Goal: Transaction & Acquisition: Obtain resource

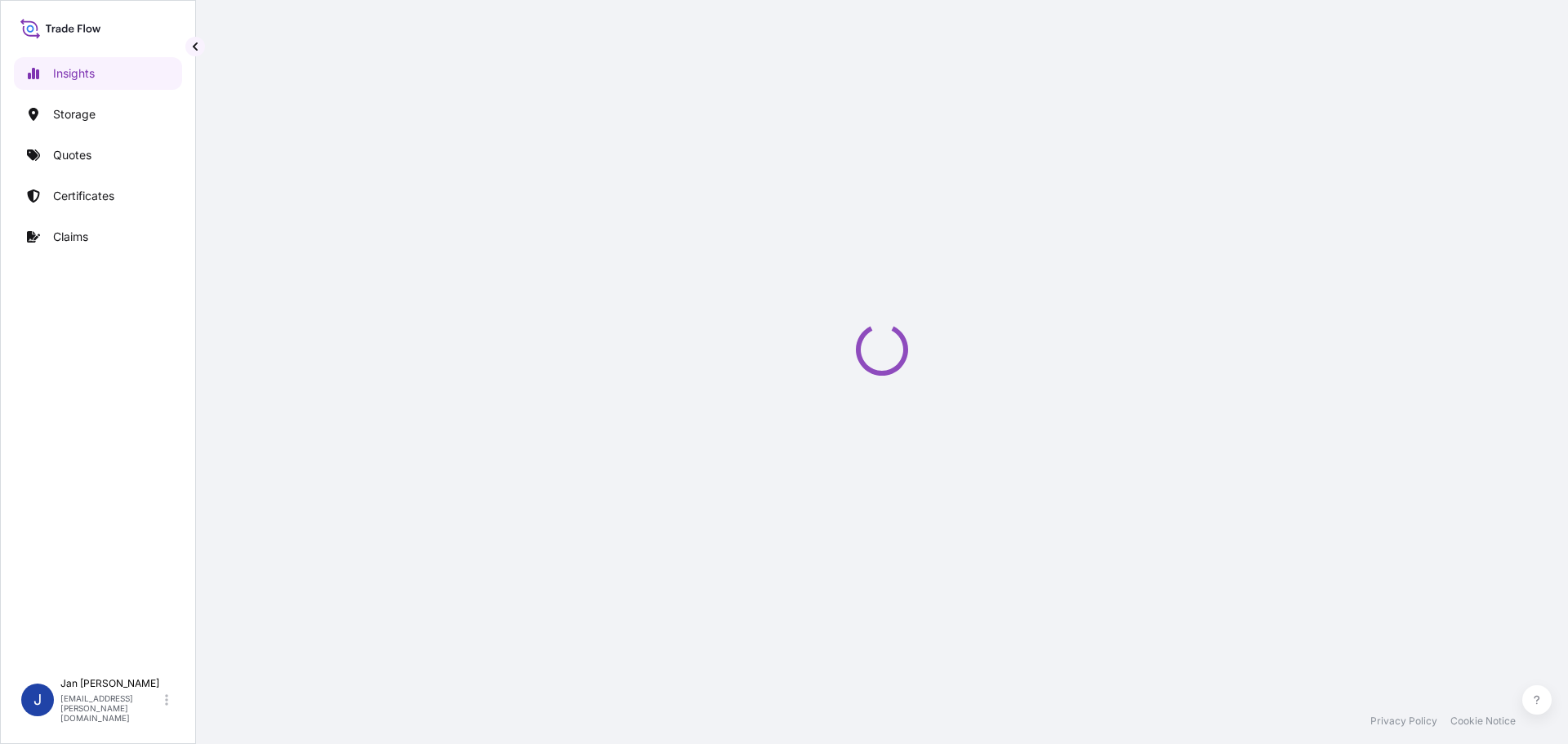
select select "2025"
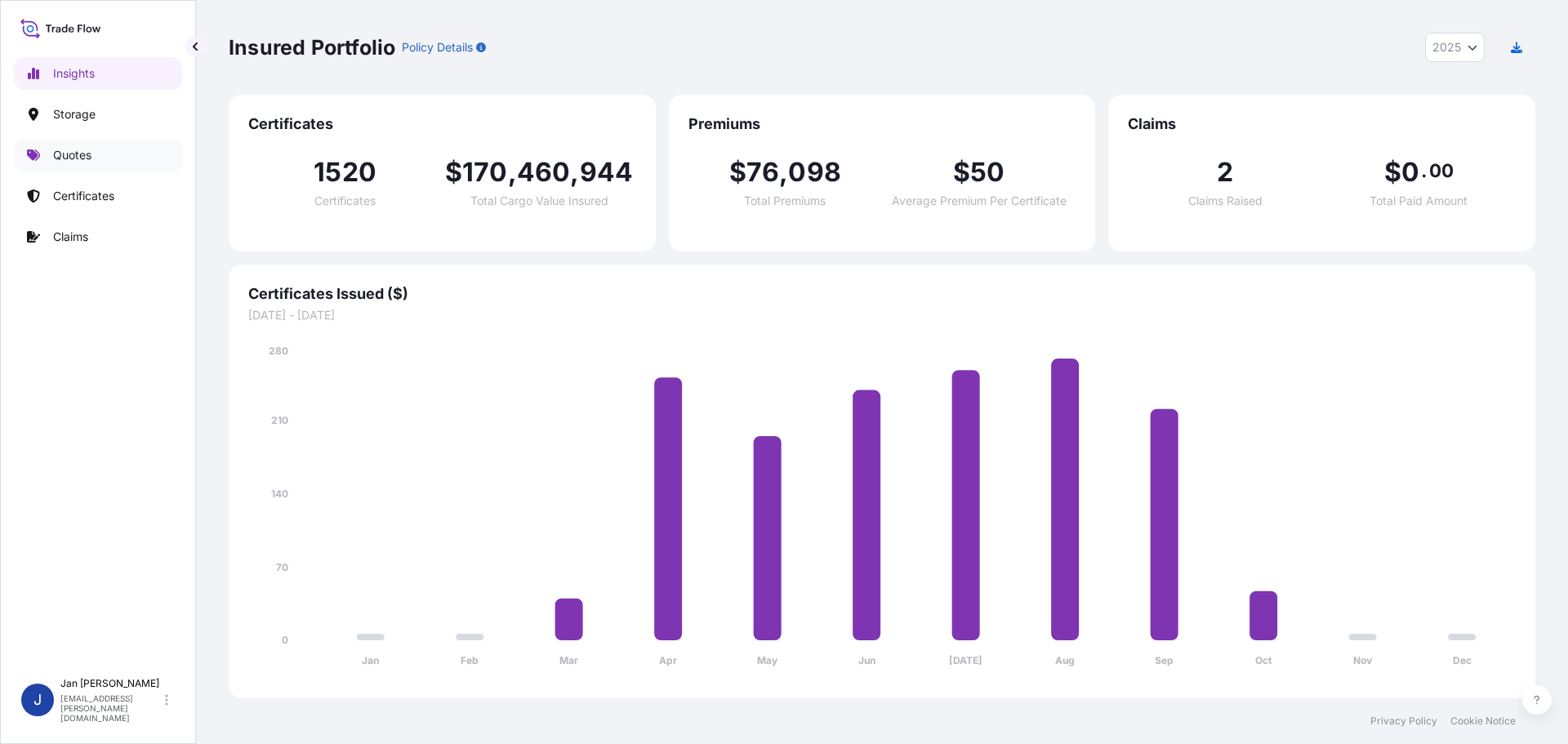
click at [91, 152] on p "Quotes" at bounding box center [72, 155] width 38 height 16
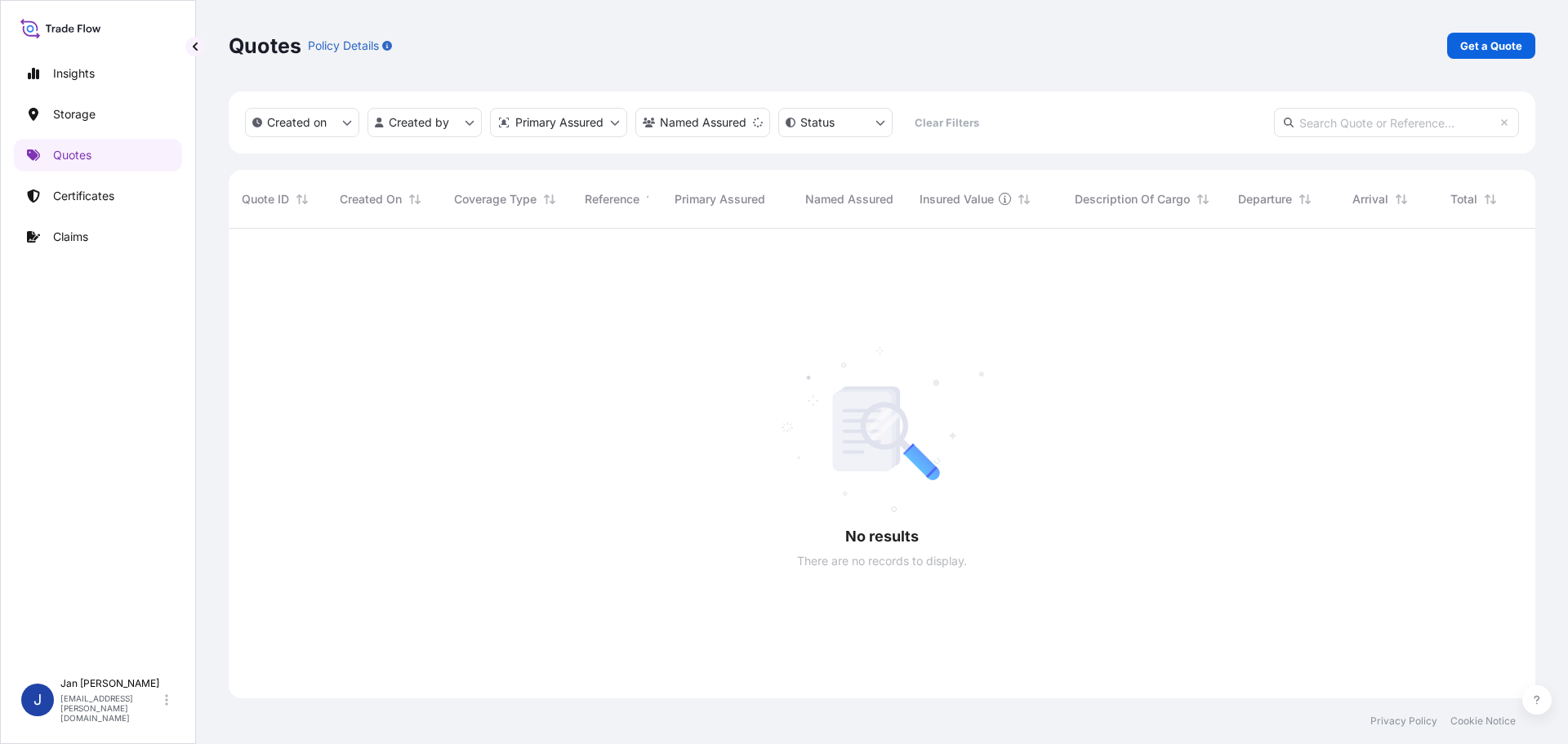
scroll to position [517, 1294]
click at [1517, 45] on p "Get a Quote" at bounding box center [1491, 45] width 63 height 16
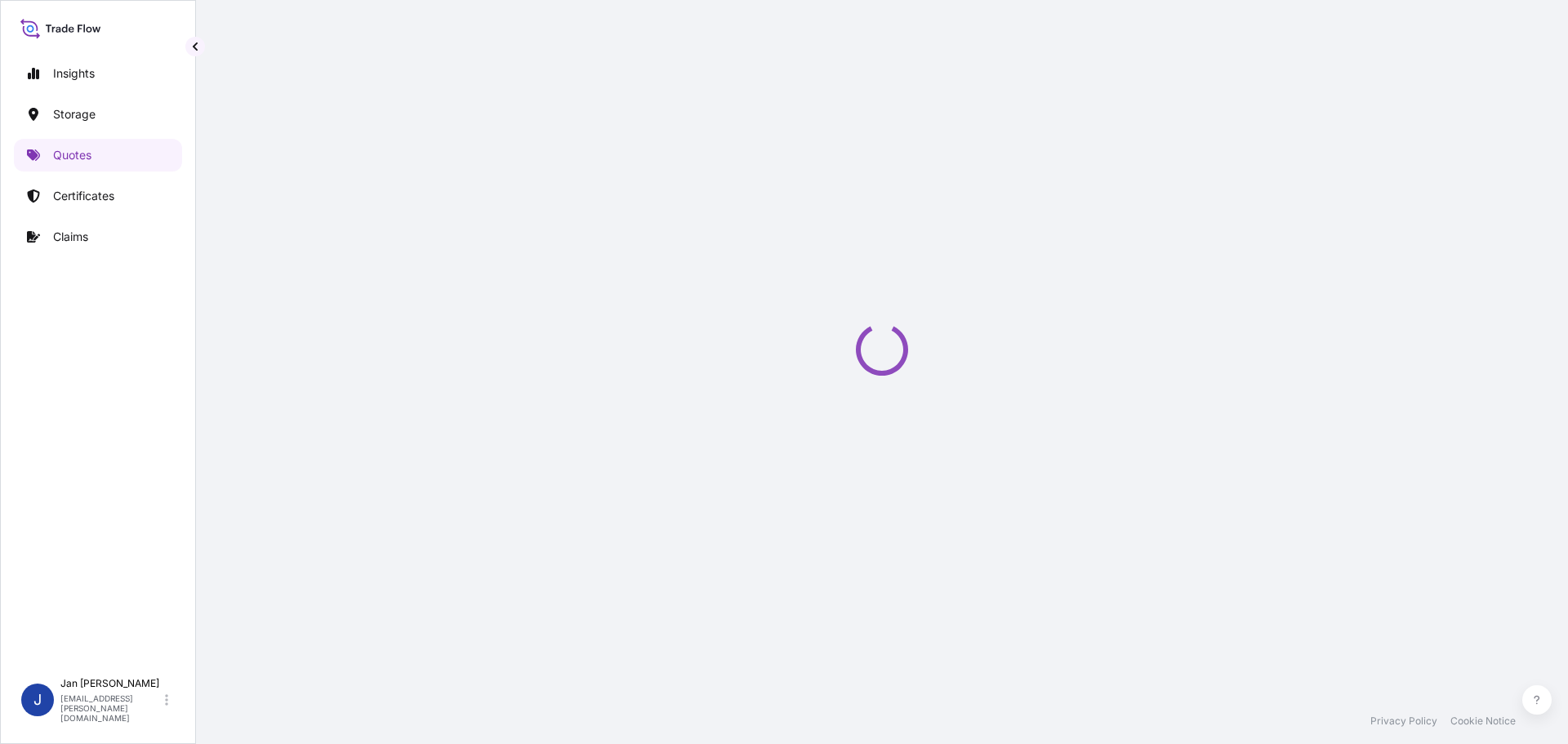
select select "Water"
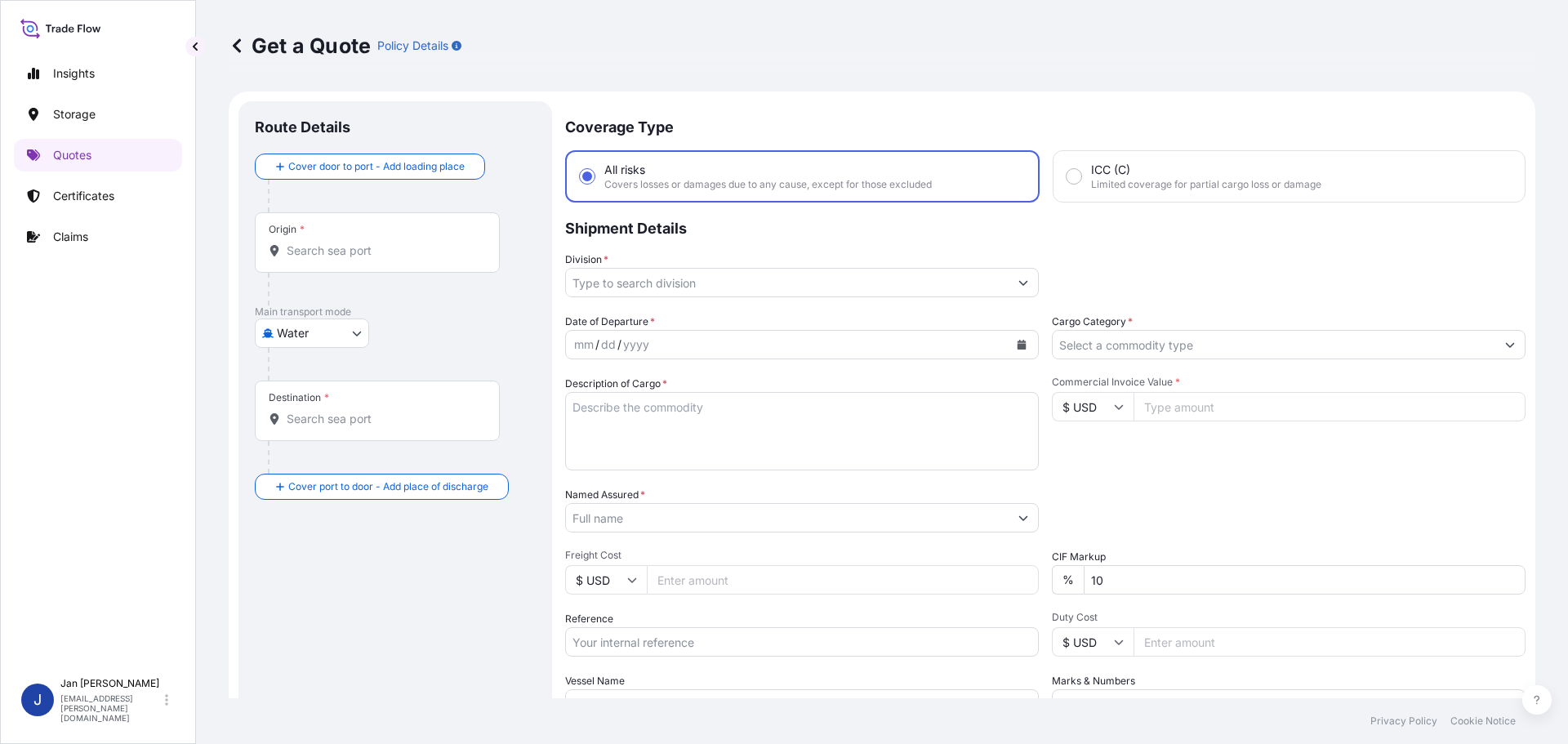
scroll to position [26, 0]
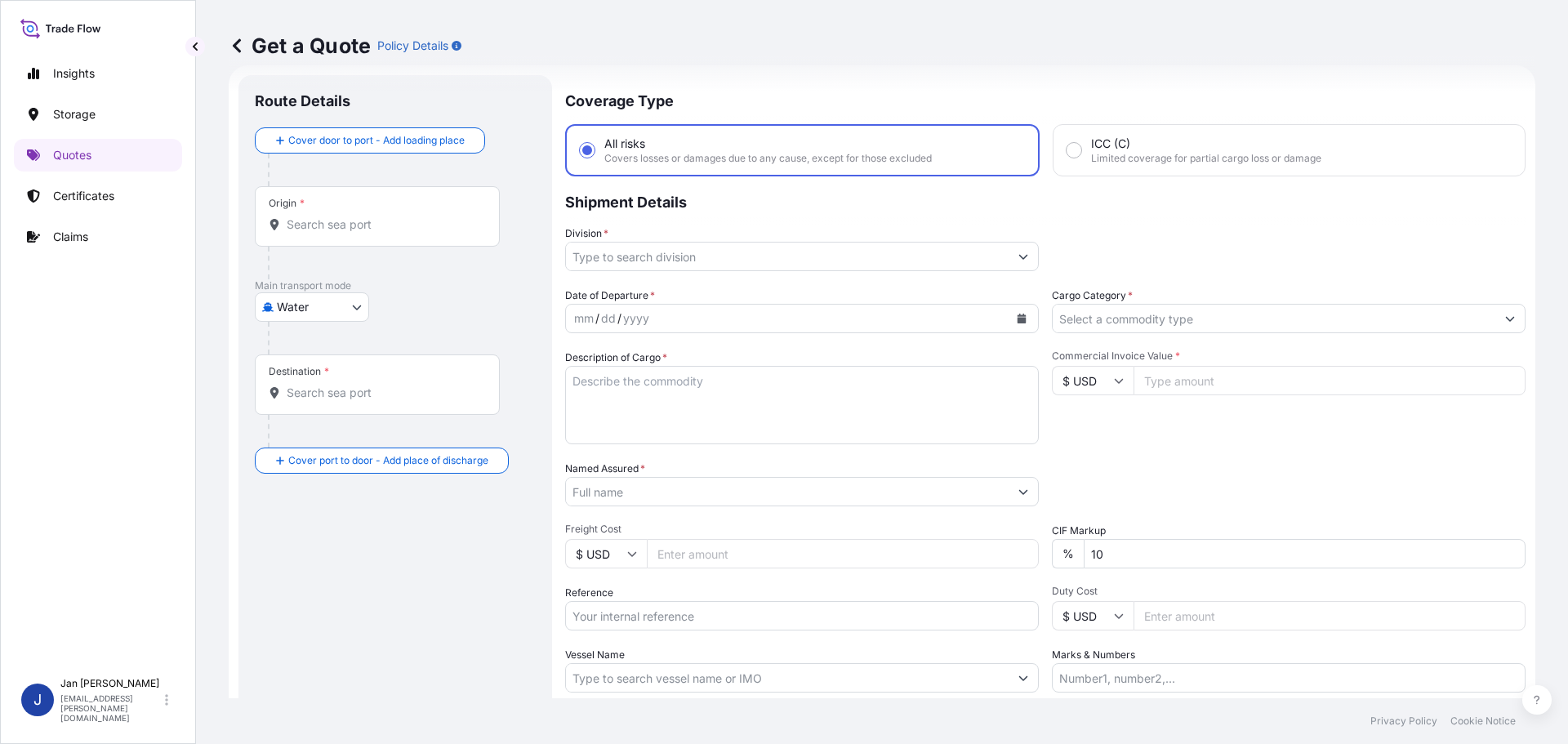
click at [405, 212] on div "Origin *" at bounding box center [377, 217] width 245 height 61
click at [405, 217] on input "Origin *" at bounding box center [382, 225] width 193 height 16
paste input "ANTWERPEN, BELGIUM"
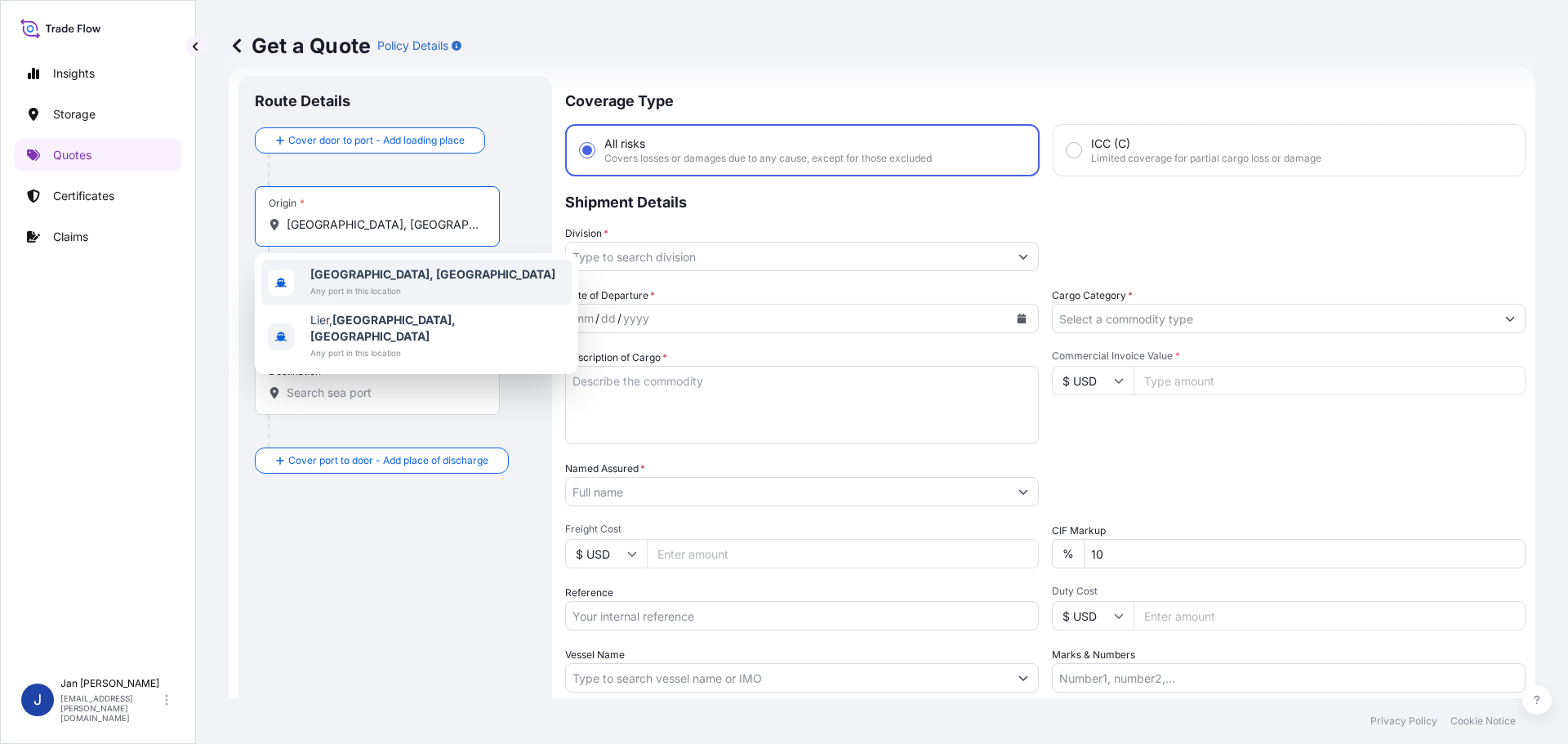
click at [444, 283] on div "Antwerpen, Belgium Any port in this location" at bounding box center [417, 283] width 311 height 45
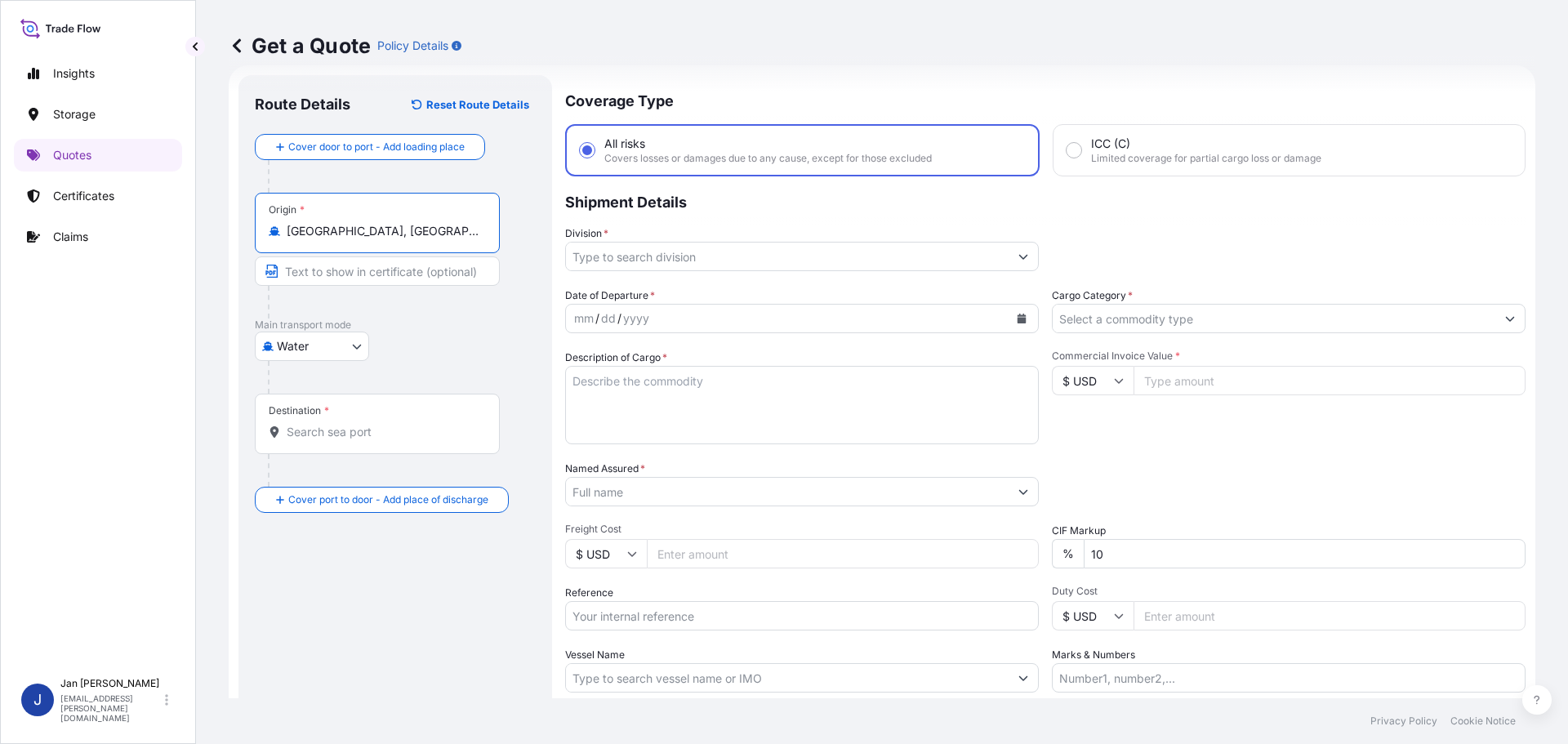
type input "Antwerpen, Belgium"
click at [440, 295] on div at bounding box center [384, 303] width 232 height 33
click at [324, 436] on input "Destination *" at bounding box center [382, 432] width 193 height 16
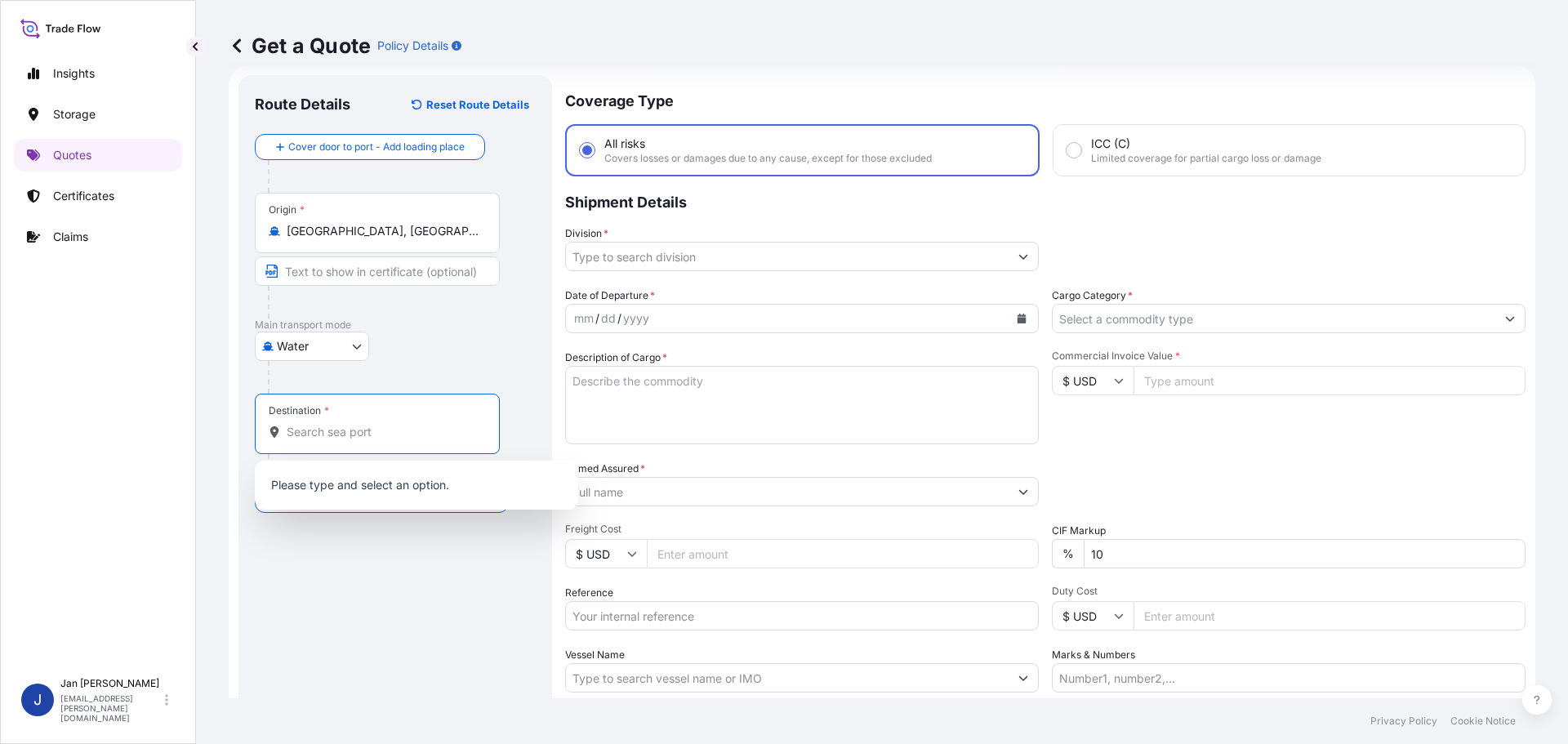
paste input "IZMIR"
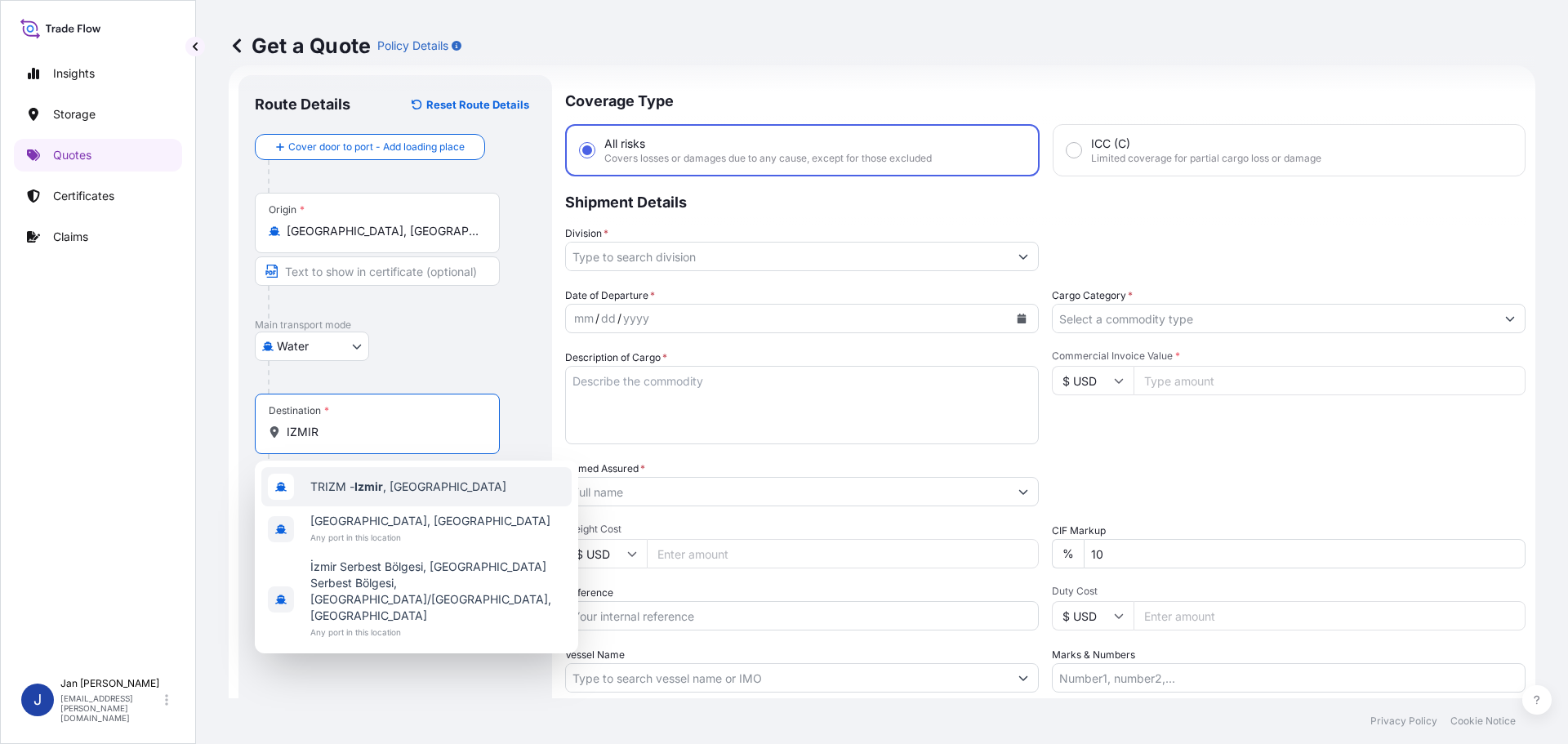
click at [344, 489] on span "TRIZM - Izmir , Turkey" at bounding box center [409, 487] width 196 height 16
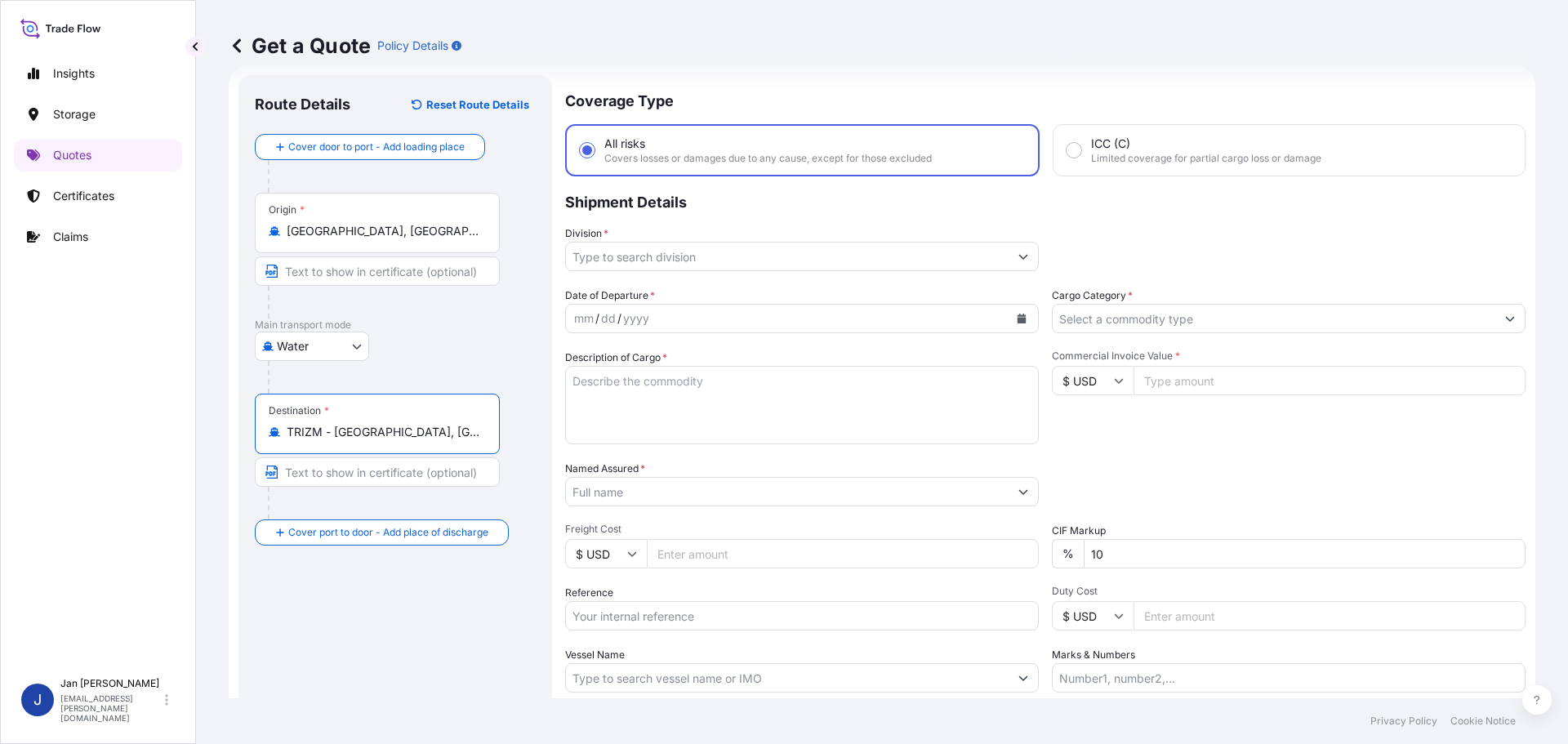
type input "TRIZM - Izmir, Turkey"
click at [386, 369] on div at bounding box center [402, 378] width 268 height 33
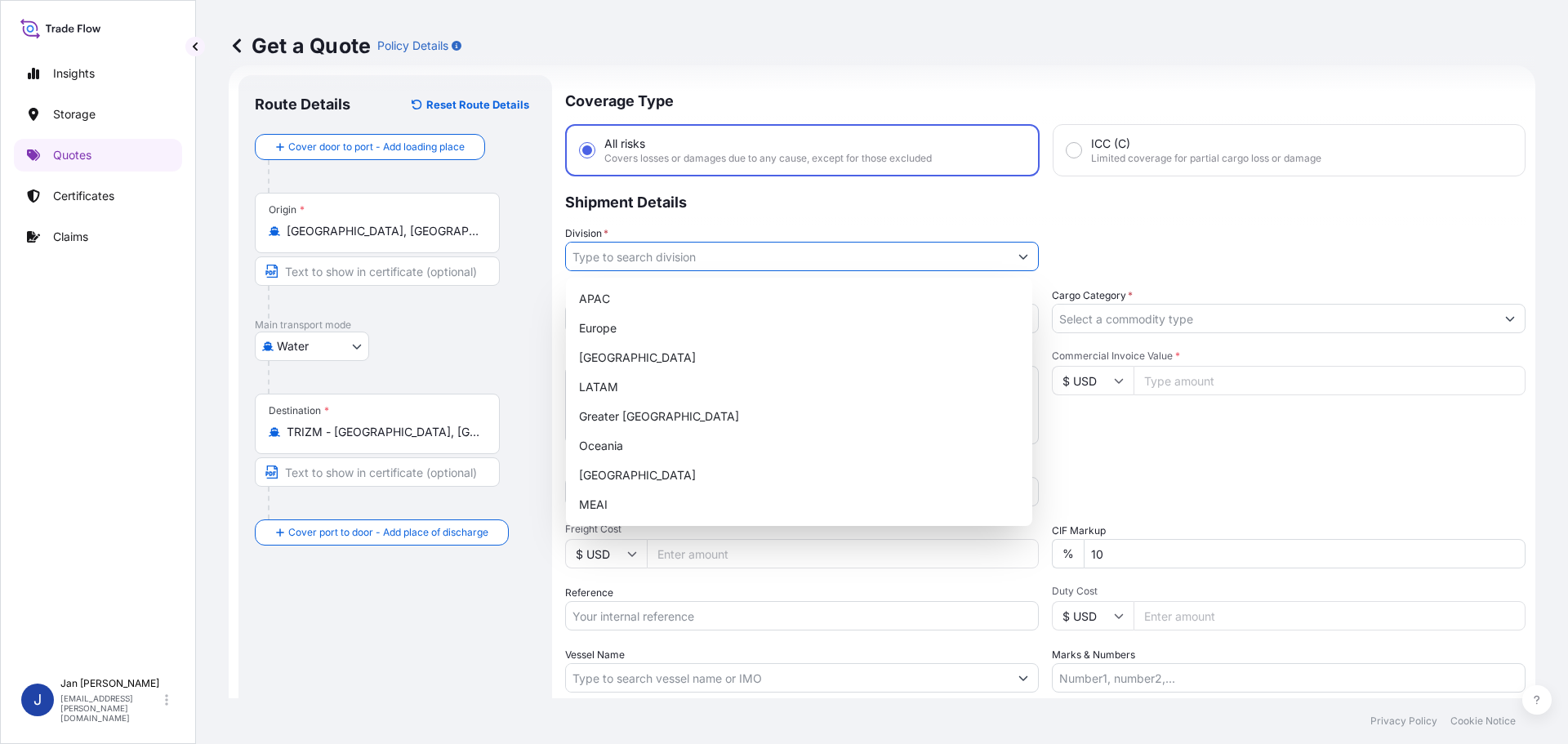
click at [658, 262] on input "Division *" at bounding box center [787, 256] width 443 height 29
click at [656, 337] on div "Europe" at bounding box center [799, 328] width 453 height 29
type input "Europe"
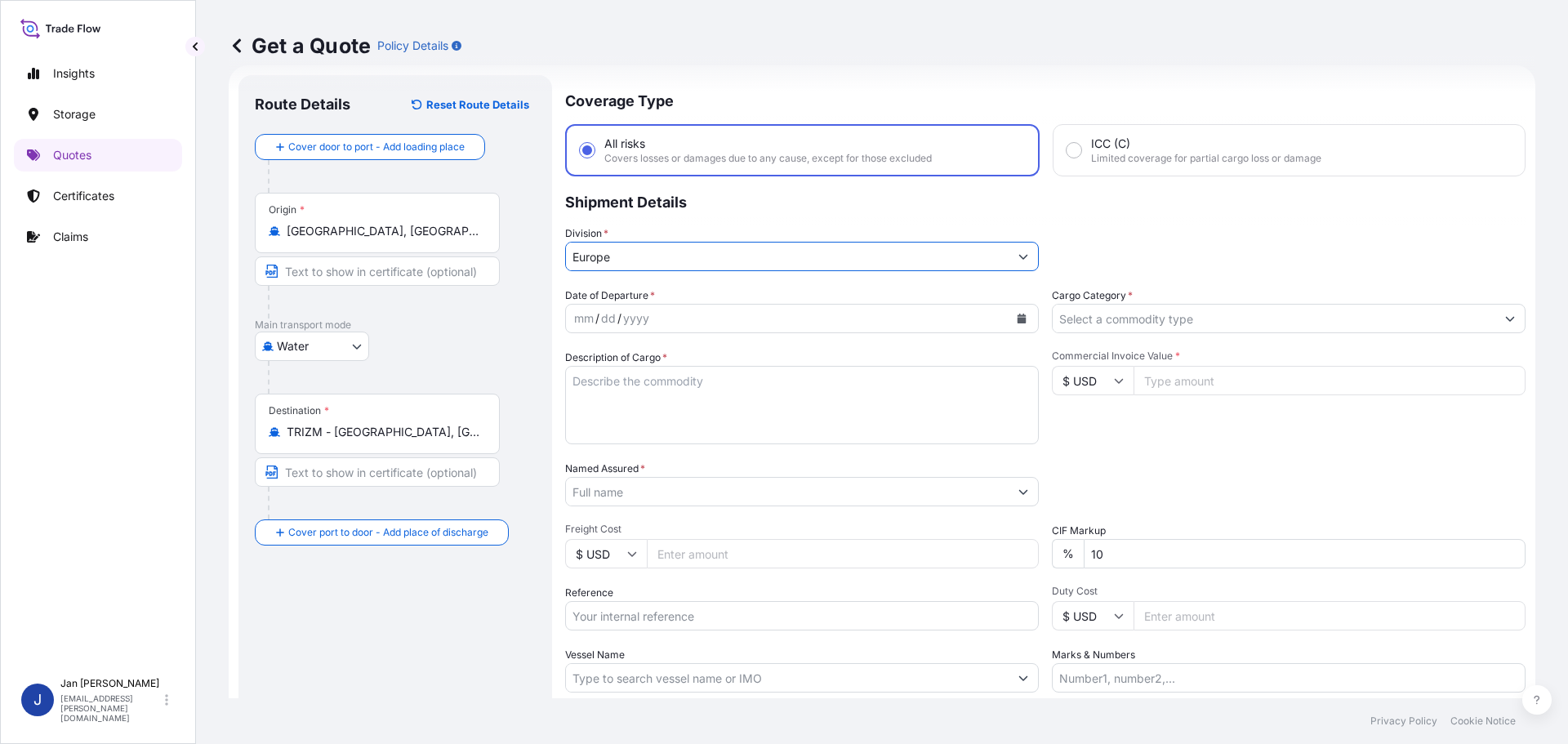
click at [1017, 319] on icon "Calendar" at bounding box center [1022, 318] width 10 height 10
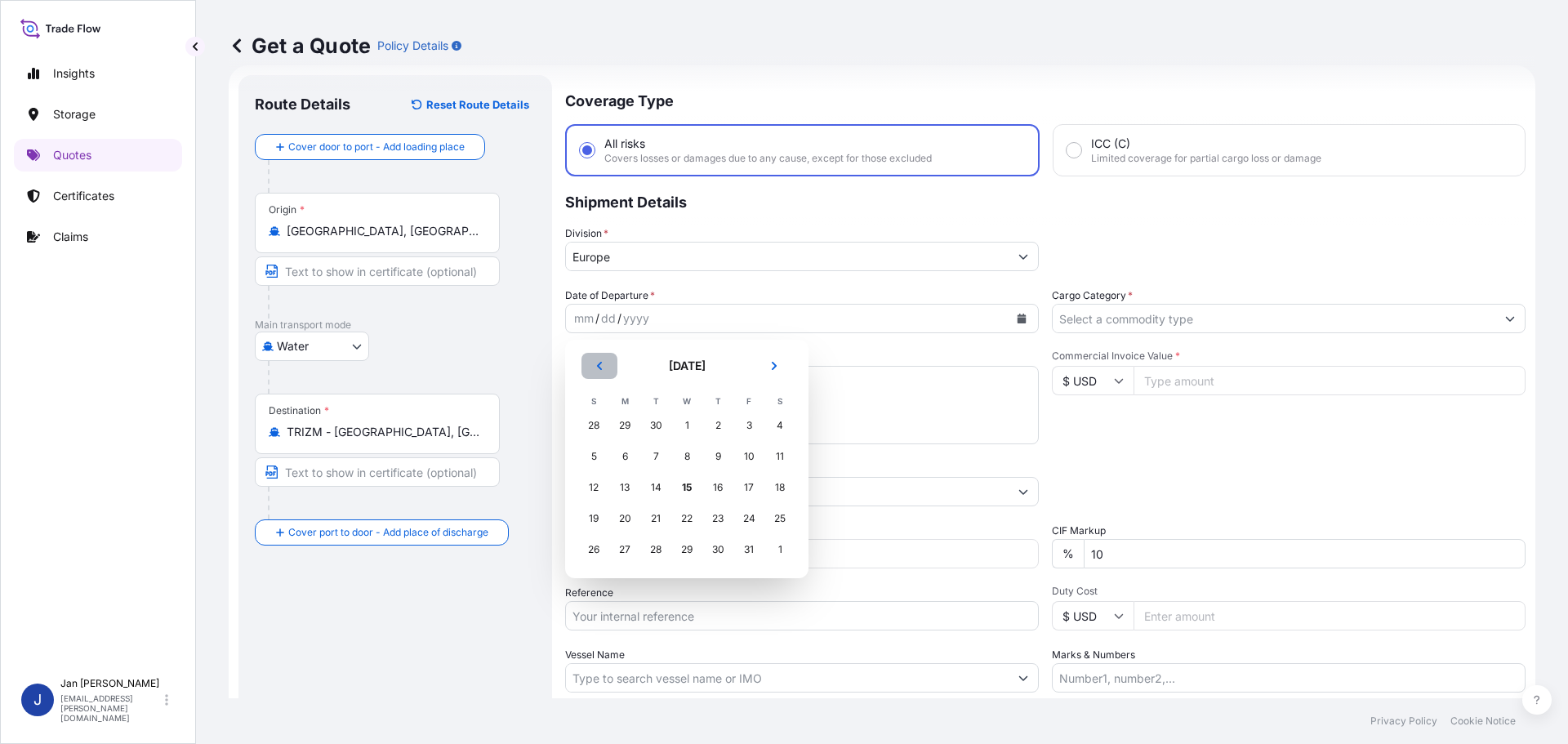
click at [603, 365] on button "Previous" at bounding box center [600, 366] width 36 height 26
click at [778, 370] on icon "Next" at bounding box center [774, 366] width 10 height 10
click at [623, 489] on div "13" at bounding box center [625, 488] width 29 height 29
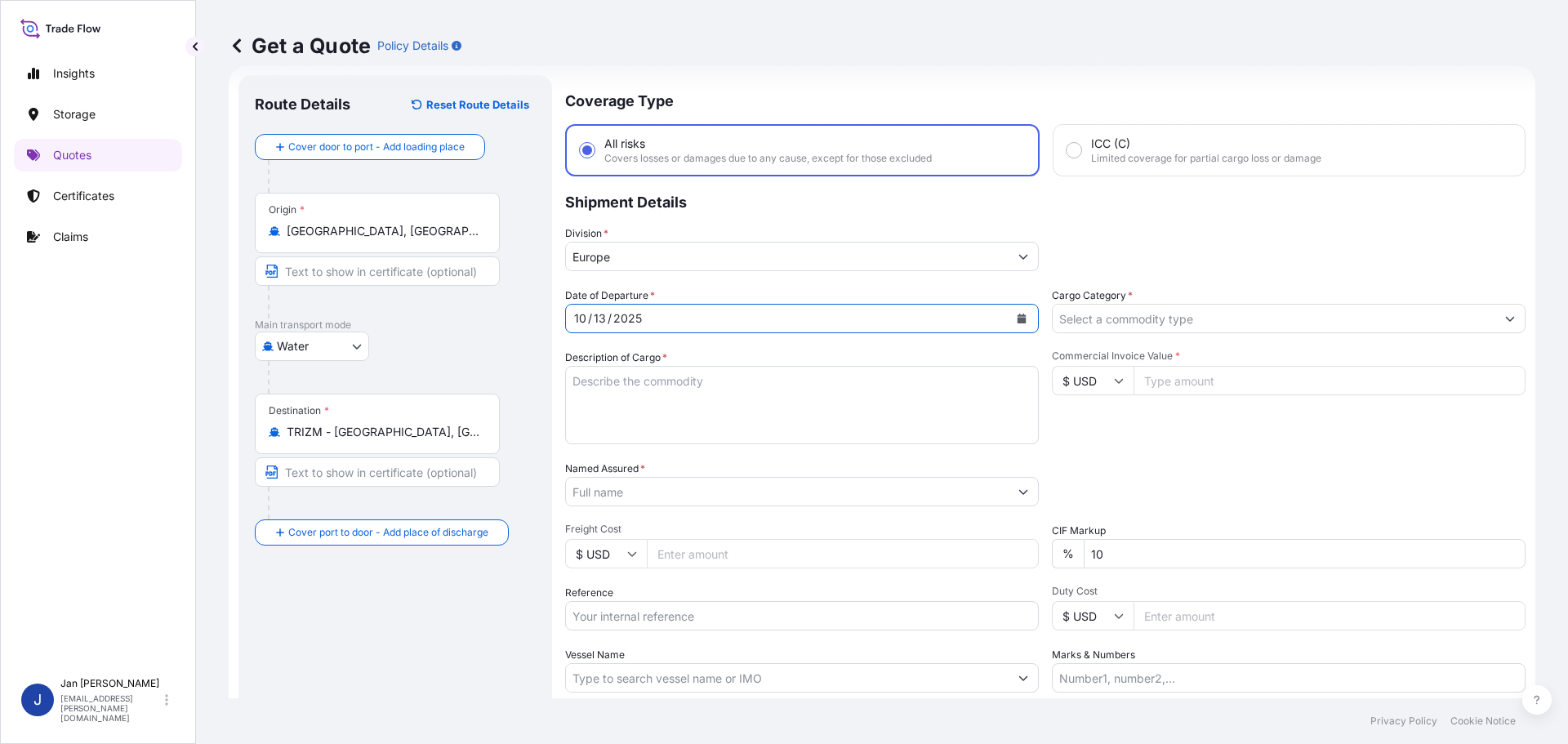
click at [623, 479] on input "Named Assured *" at bounding box center [787, 492] width 443 height 29
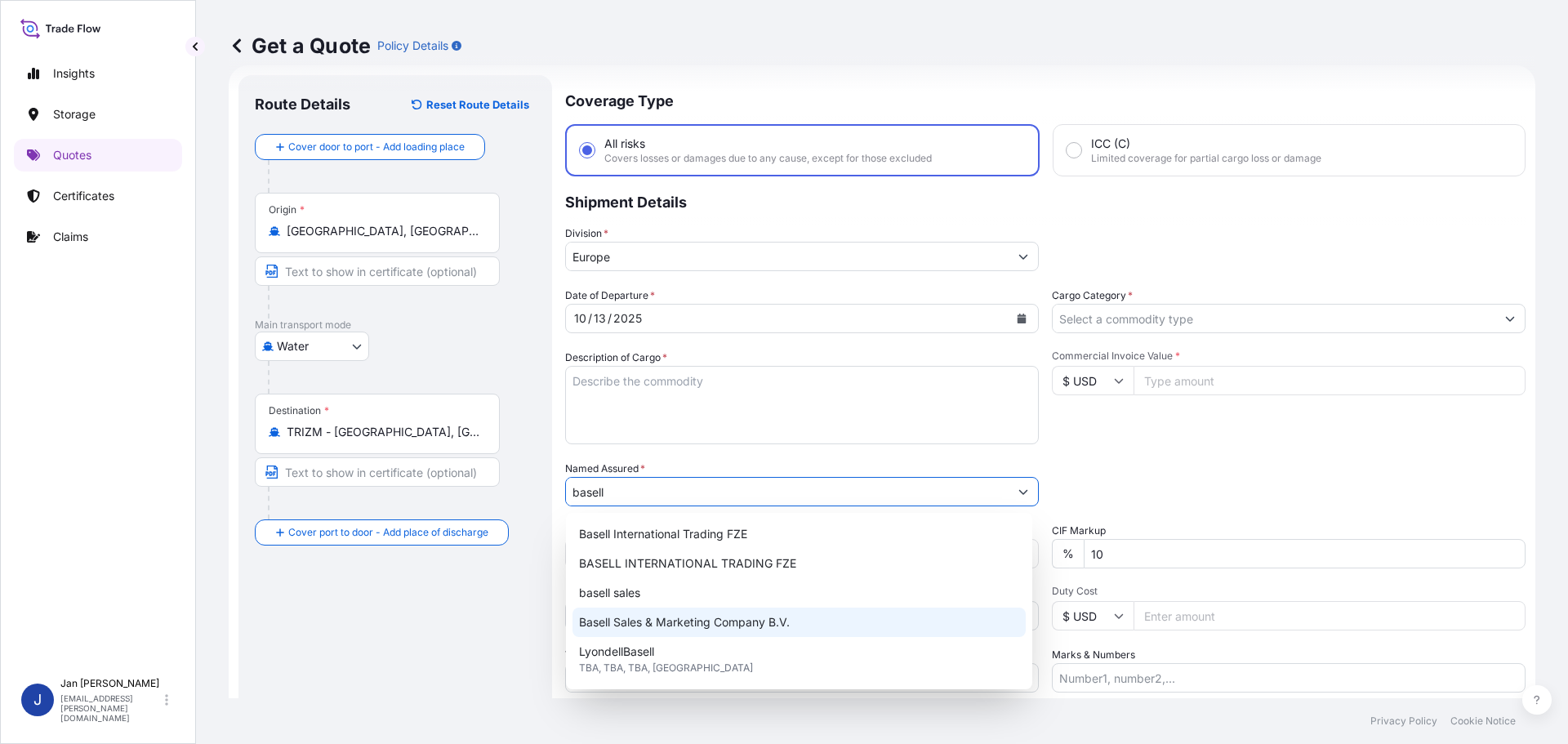
click at [758, 632] on div "Basell Sales & Marketing Company B.V." at bounding box center [799, 623] width 453 height 29
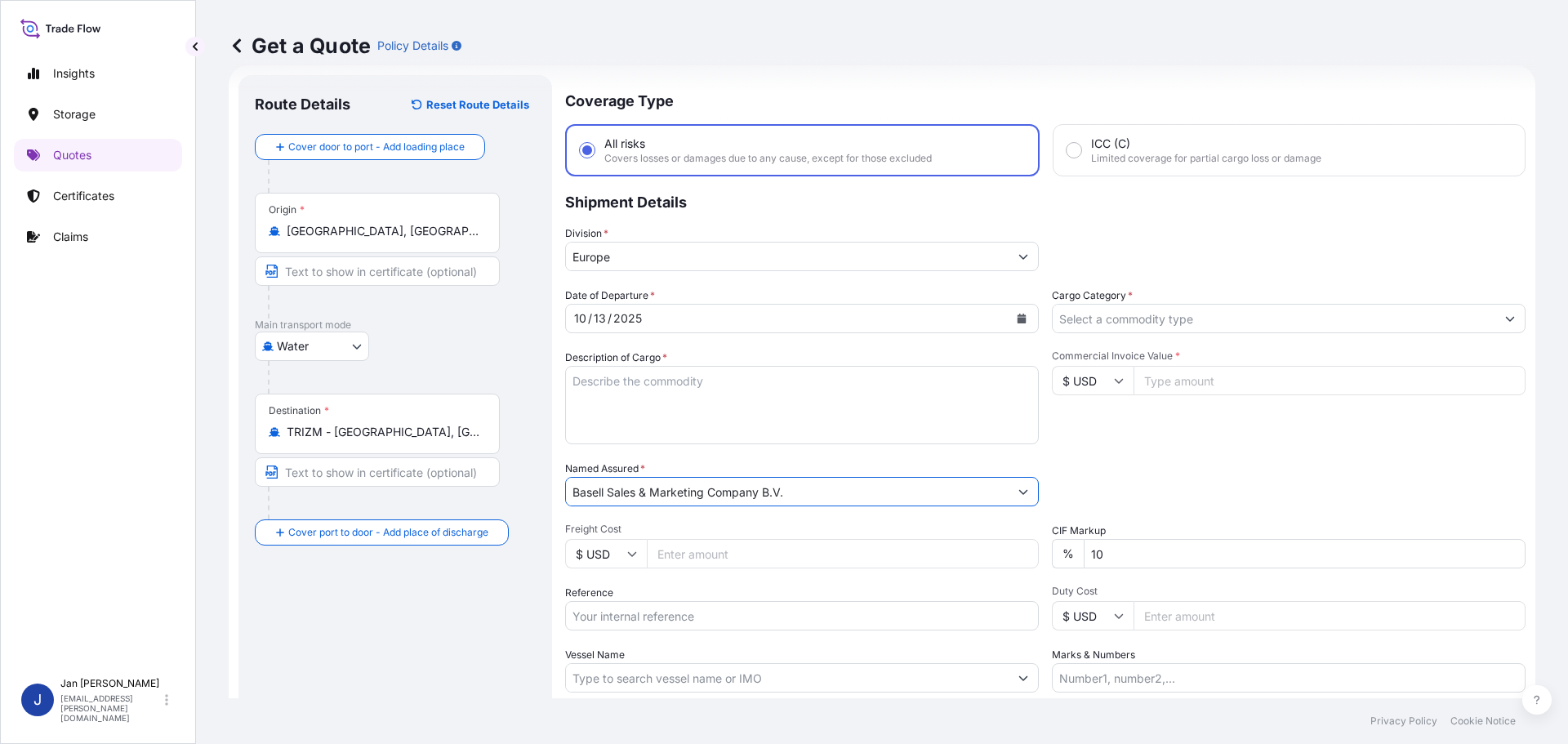
type input "Basell Sales & Marketing Company B.V."
click at [1078, 448] on div "Date of Departure * 10 / 13 / 2025 Cargo Category * Description of Cargo * Comm…" at bounding box center [1045, 489] width 960 height 405
click at [618, 624] on input "Reference" at bounding box center [802, 616] width 474 height 29
paste input "1187449219"
type input "1187449219 /"
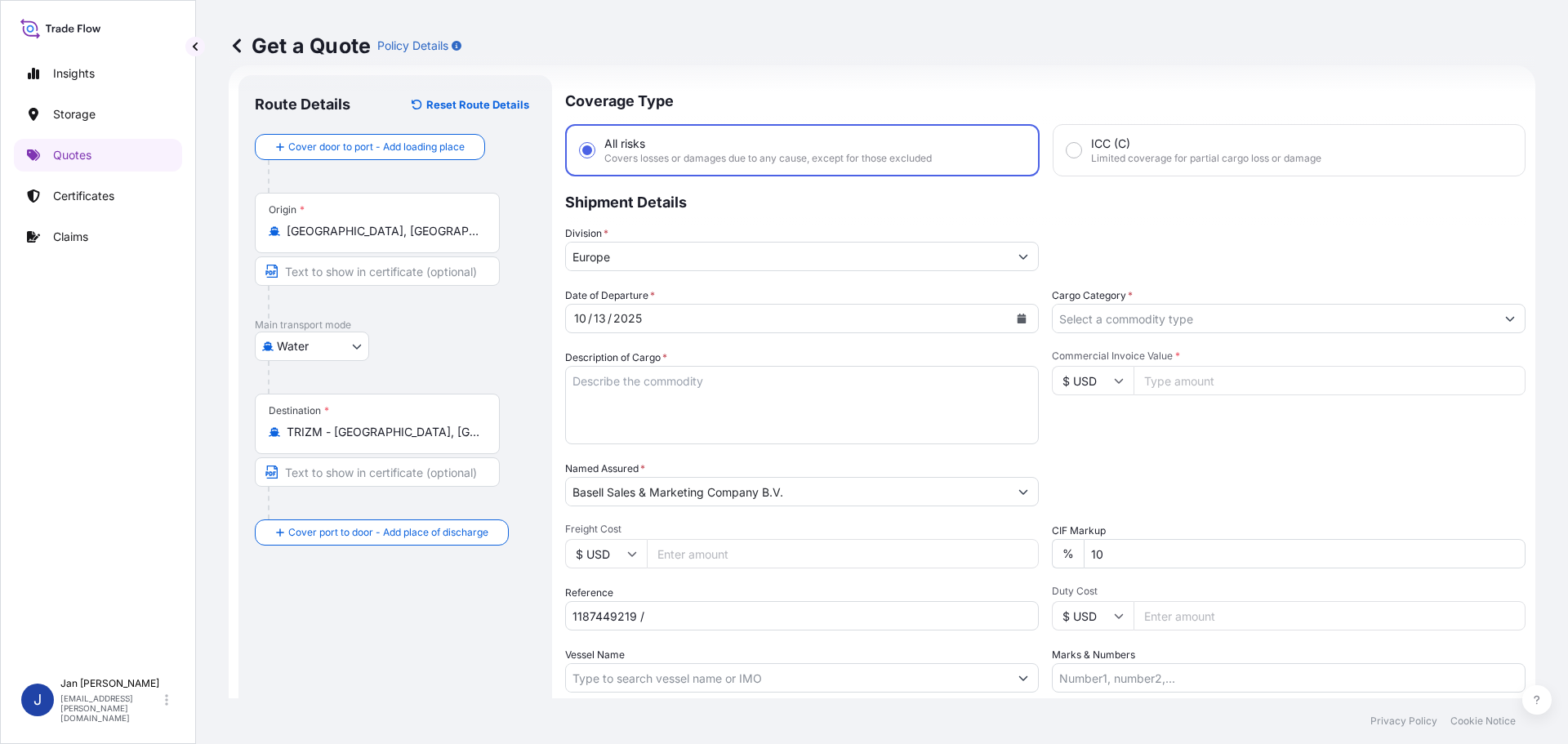
click at [810, 664] on input "Vessel Name" at bounding box center [787, 678] width 443 height 29
paste input "OSCO JAPAN"
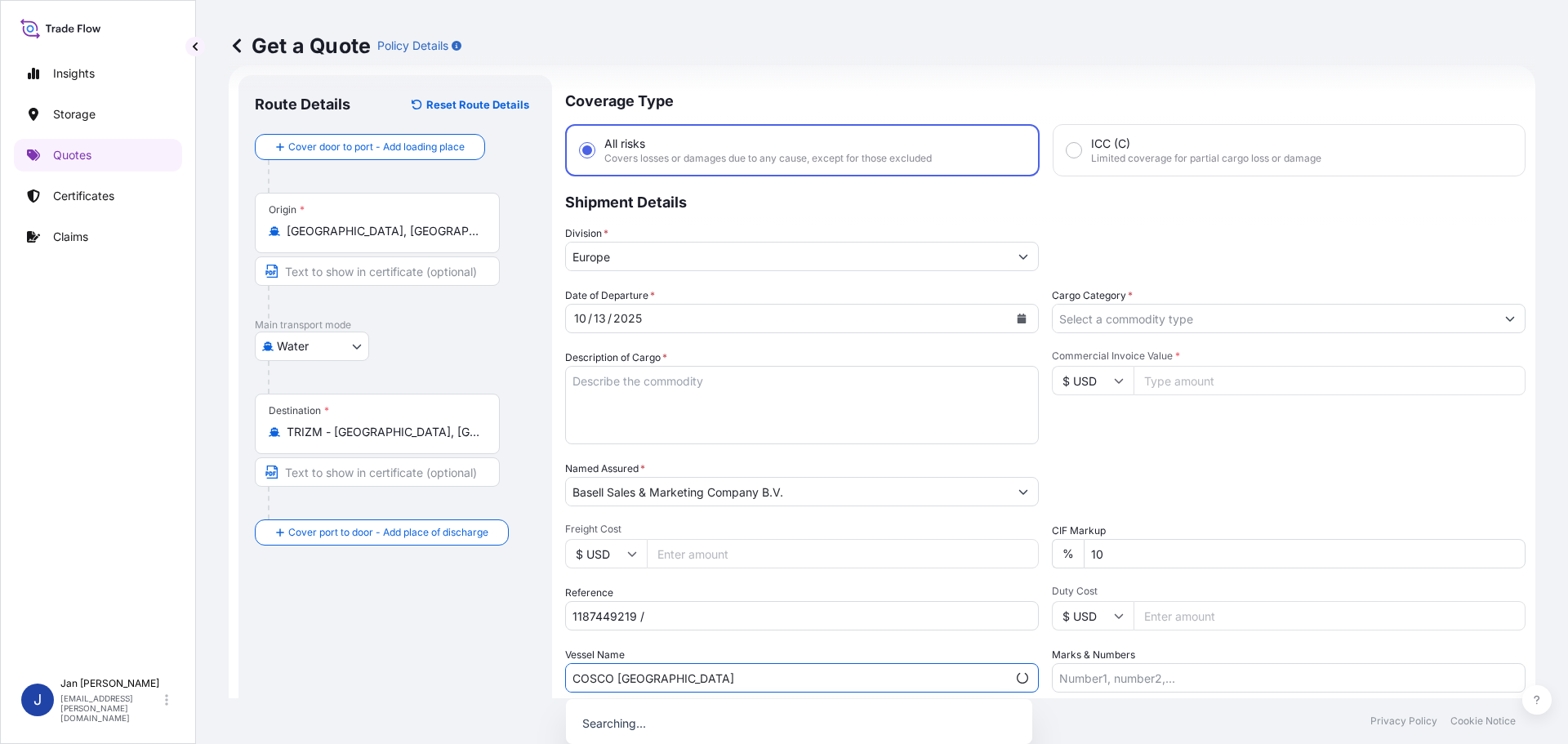
type input "COSCO JAPAN"
click at [1478, 420] on div "Commercial Invoice Value * $ USD" at bounding box center [1288, 397] width 474 height 95
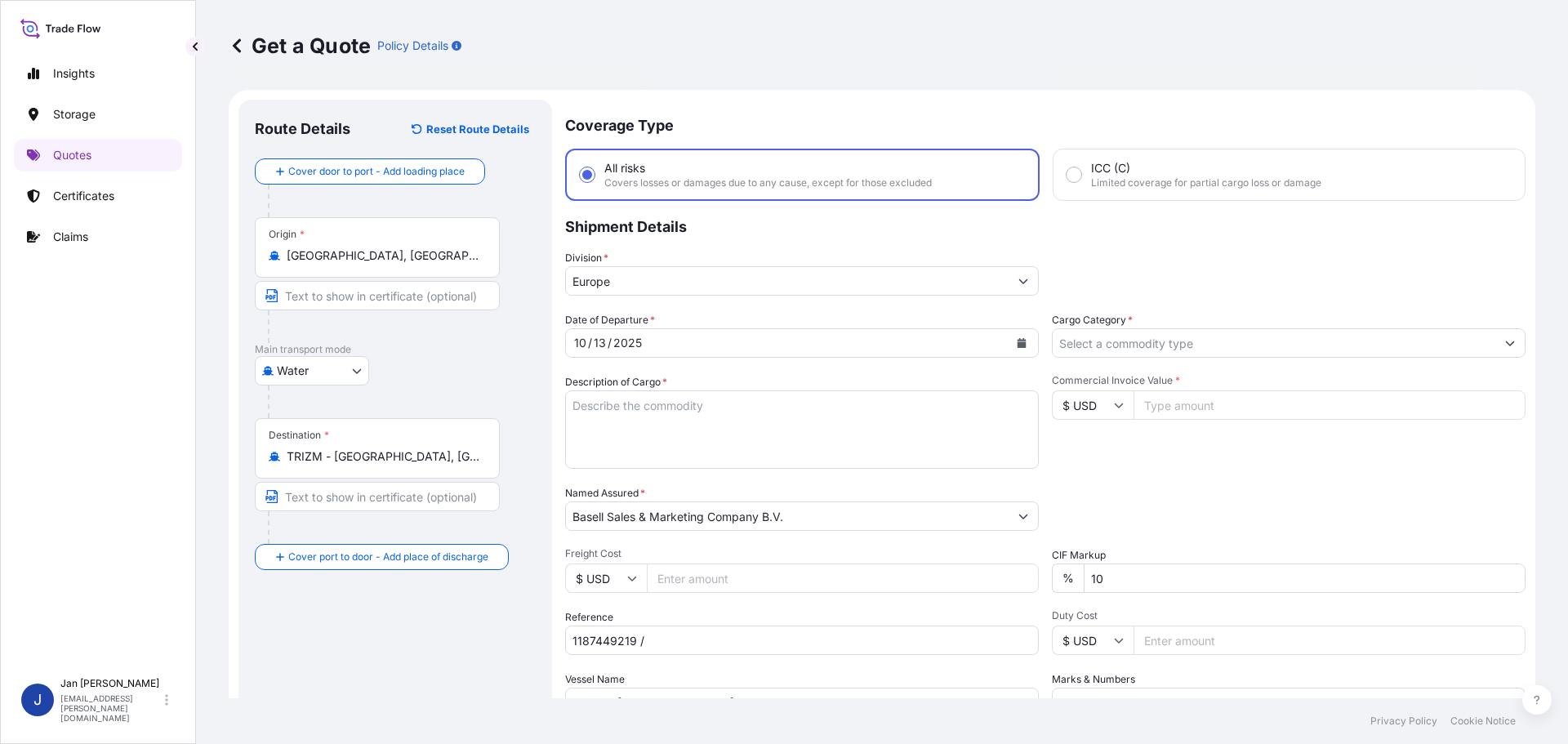
scroll to position [0, 0]
click at [1206, 395] on input "Commercial Invoice Value *" at bounding box center [1330, 407] width 392 height 29
type input "16750"
click at [1114, 411] on icon at bounding box center [1119, 407] width 10 height 10
click at [1103, 459] on div "€ EUR" at bounding box center [1087, 451] width 69 height 31
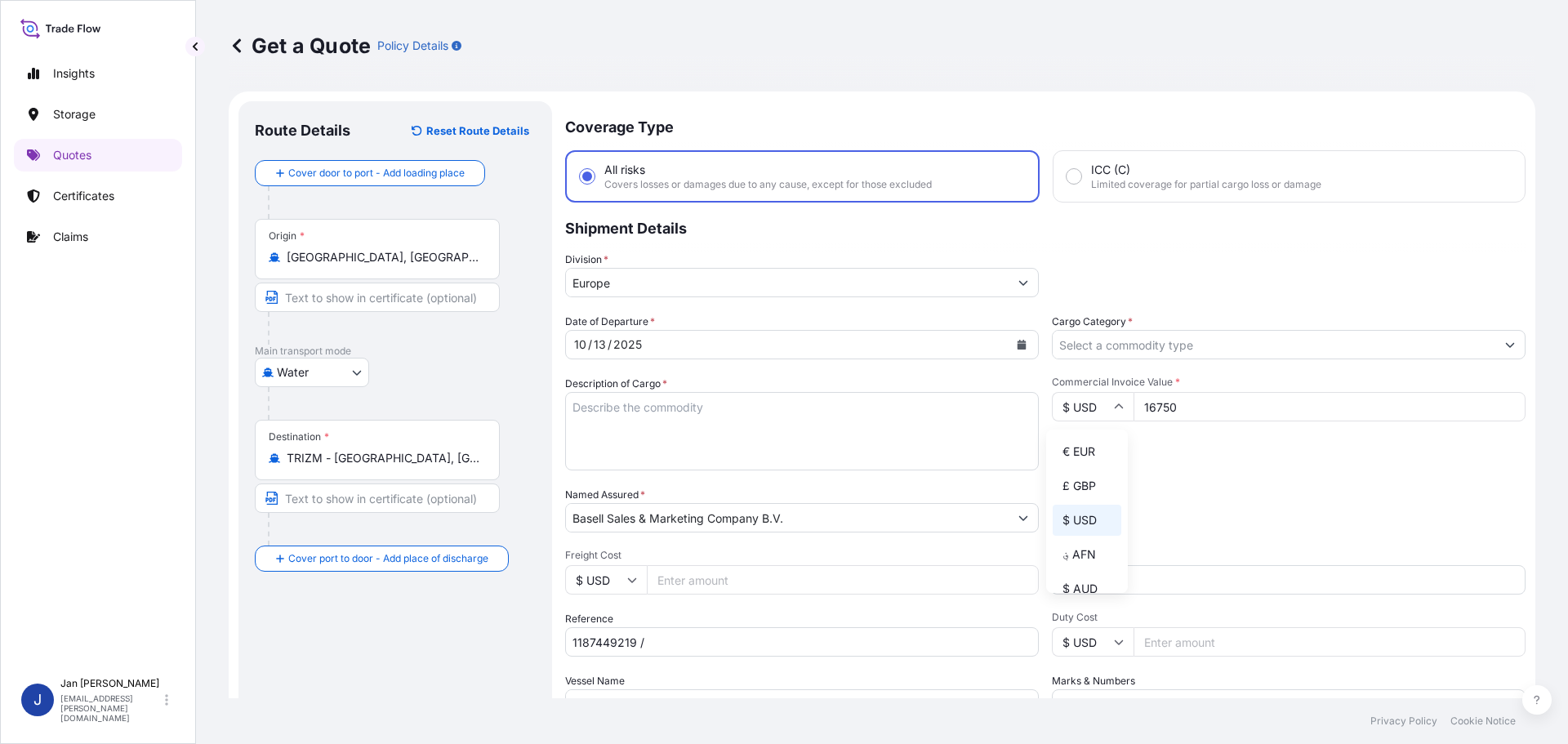
type input "€ EUR"
click at [1195, 478] on div "Date of Departure * 10 / 13 / 2025 Cargo Category * Description of Cargo * Comm…" at bounding box center [1045, 516] width 960 height 405
click at [1186, 353] on input "Cargo Category *" at bounding box center [1274, 344] width 443 height 29
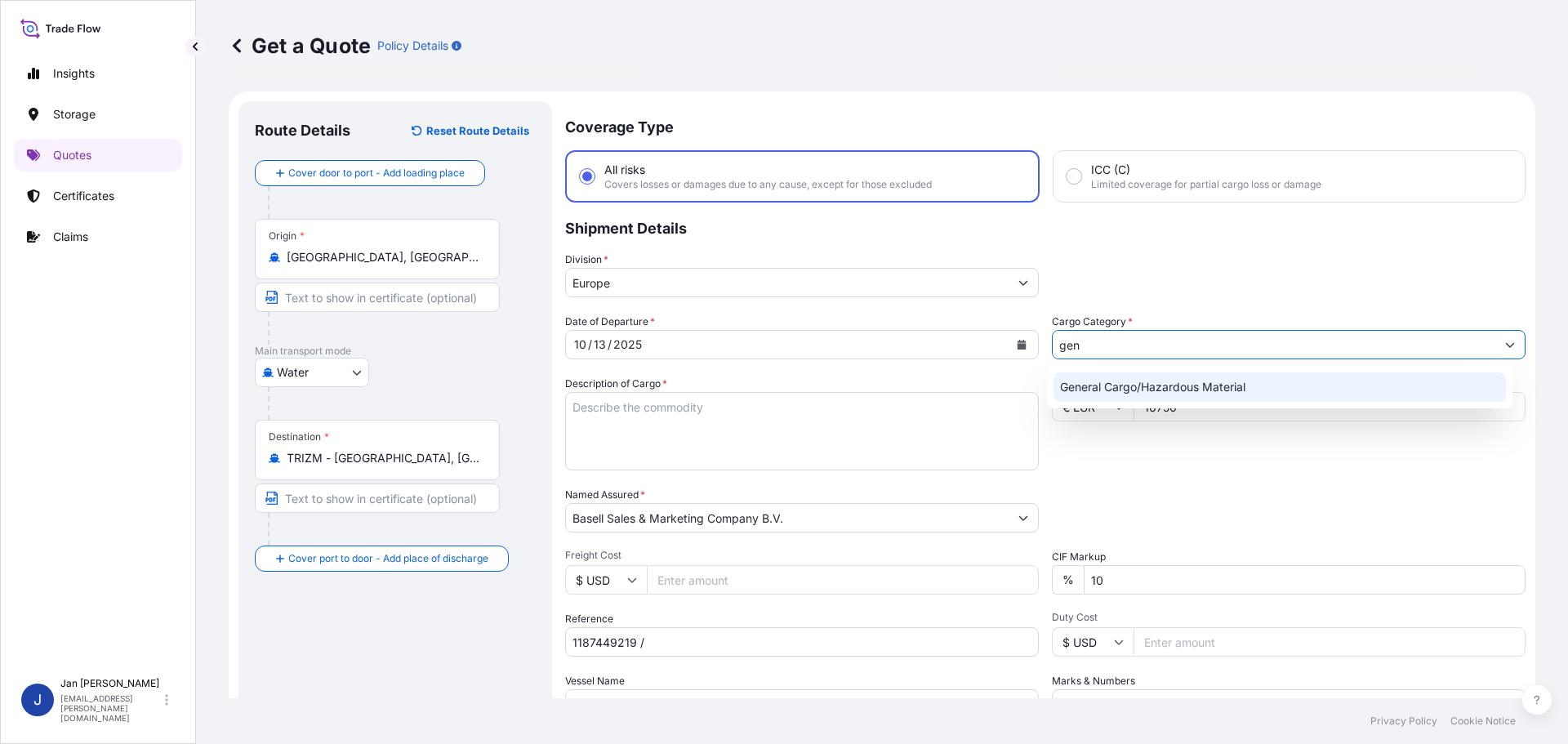
click at [1190, 379] on div "General Cargo/Hazardous Material" at bounding box center [1280, 387] width 453 height 29
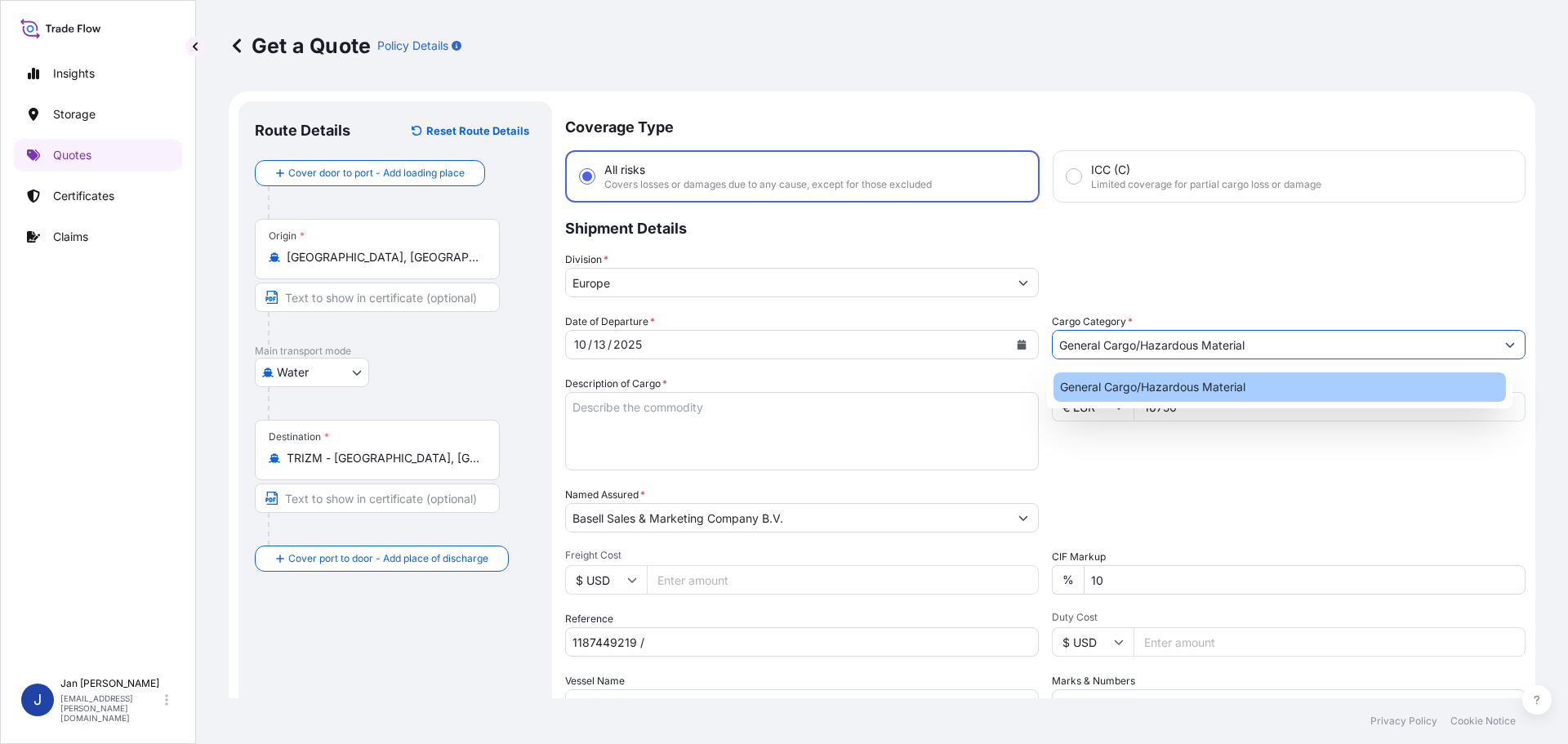
type input "General Cargo/Hazardous Material"
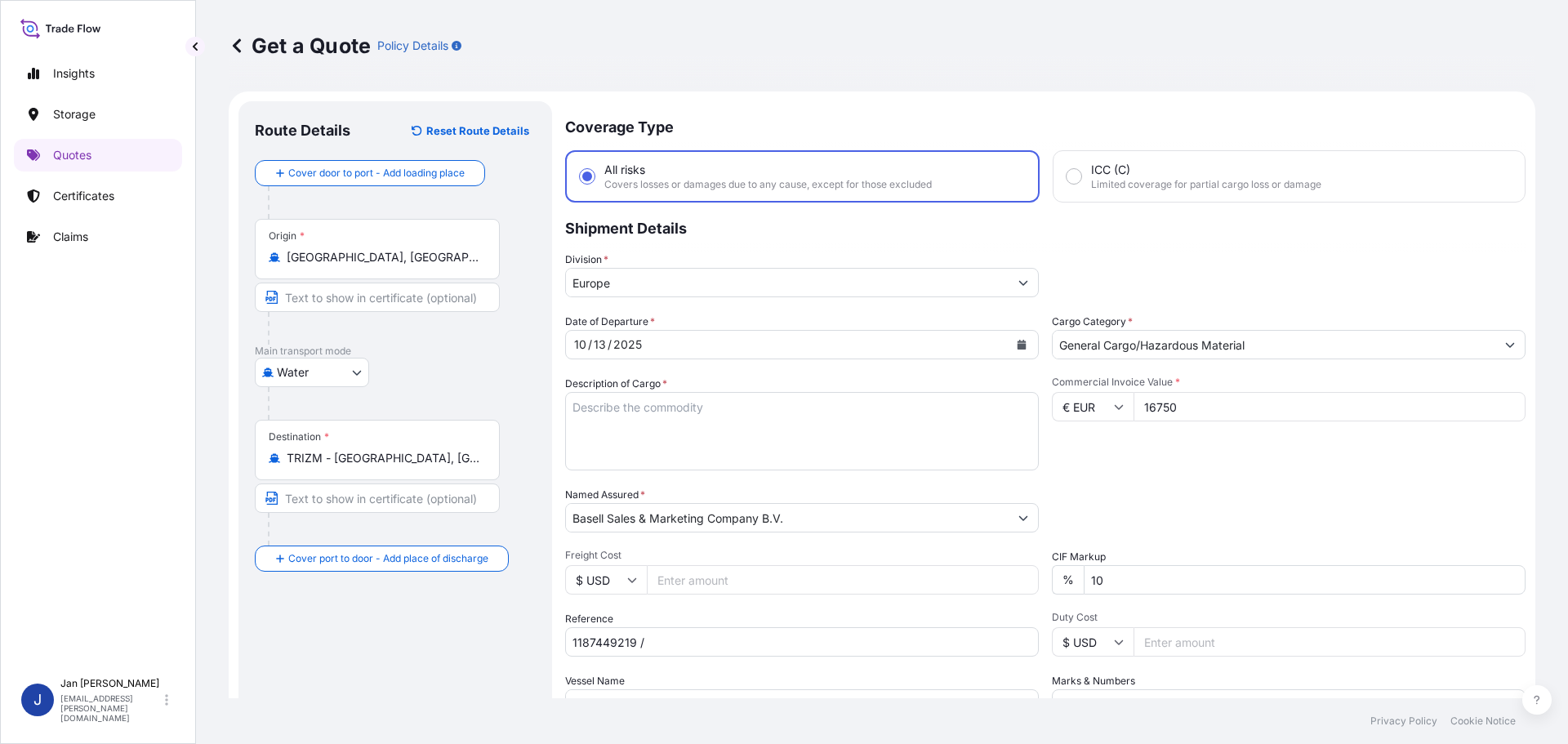
click at [1165, 299] on div "Coverage Type All risks Covers losses or damages due to any cause, except for t…" at bounding box center [1045, 471] width 960 height 739
click at [765, 445] on textarea "Description of Cargo *" at bounding box center [802, 431] width 474 height 79
paste textarea "POLYPROPYLENE 1000 BAGS LOADED ONTO 20 PALLETS LOADED INTO 1 40' HIGH CUBE CONT…"
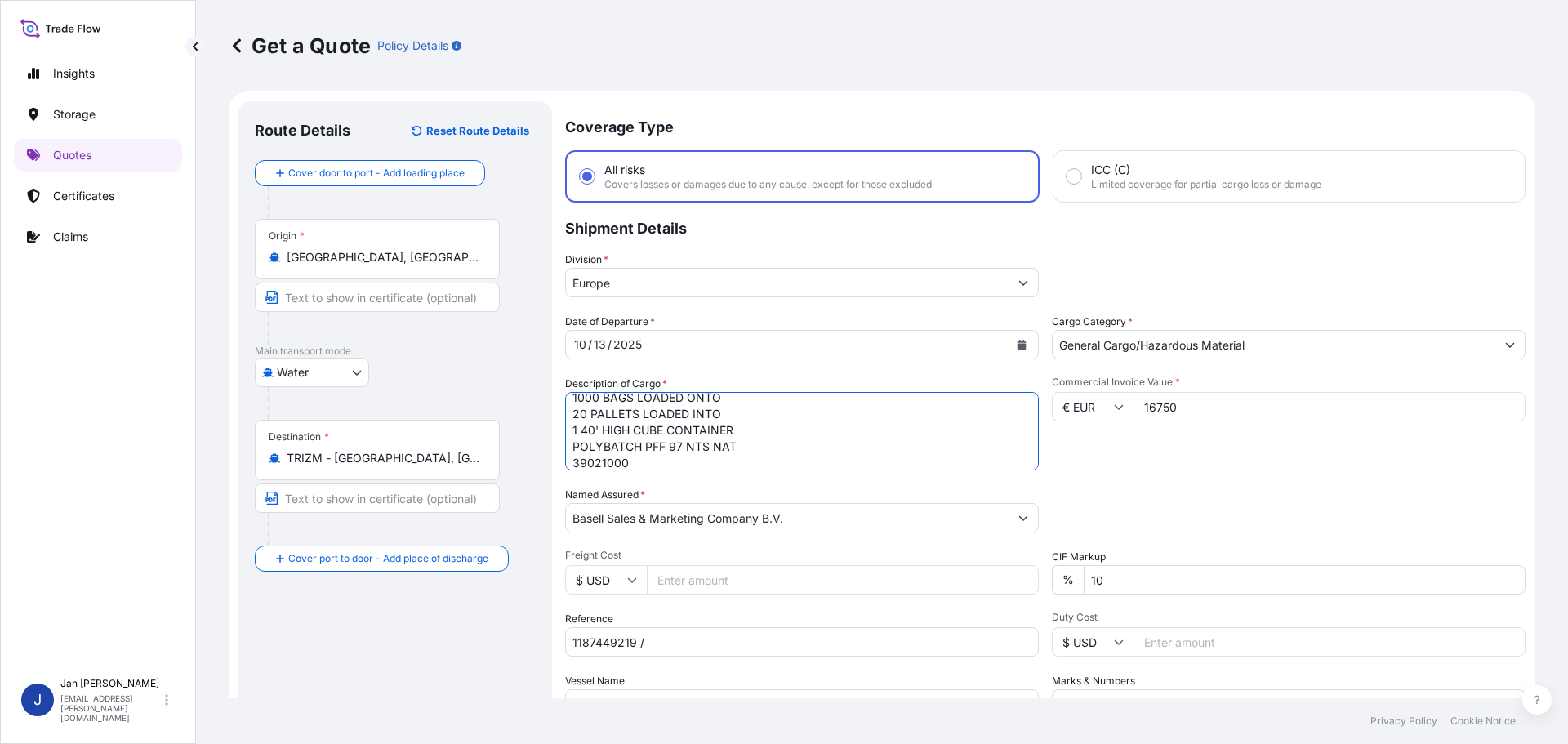
type textarea "POLYPROPYLENE 1000 BAGS LOADED ONTO 20 PALLETS LOADED INTO 1 40' HIGH CUBE CONT…"
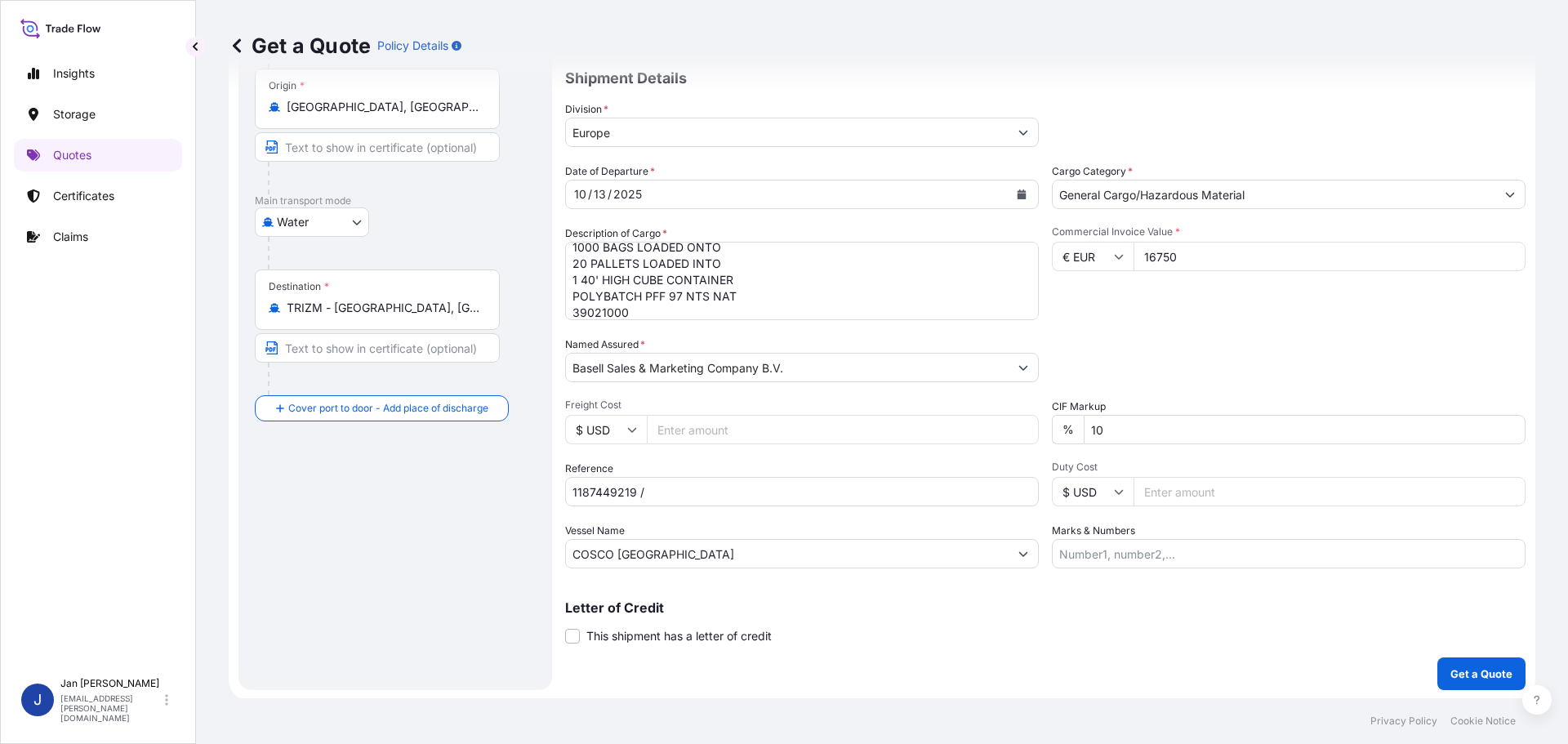
scroll to position [152, 0]
click at [717, 511] on div "Date of Departure * 10 / 13 / 2025 Cargo Category * General Cargo/Hazardous Mat…" at bounding box center [1045, 364] width 960 height 405
click at [726, 495] on input "1187449219 /" at bounding box center [802, 490] width 474 height 29
paste input "5013240374 / 304285080"
type input "1187449219 / 5013240374 / 304285080"
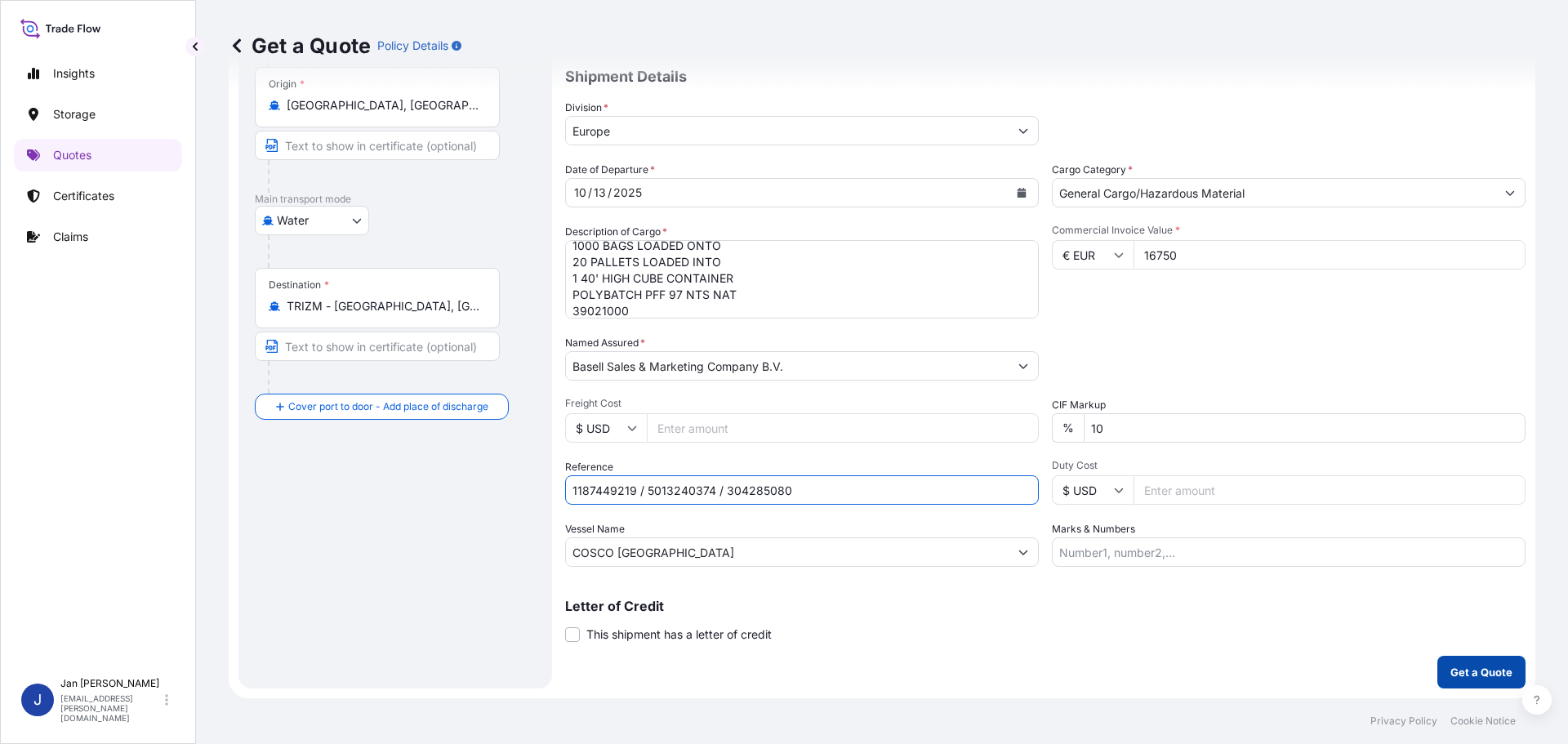
click at [1476, 672] on p "Get a Quote" at bounding box center [1481, 672] width 63 height 16
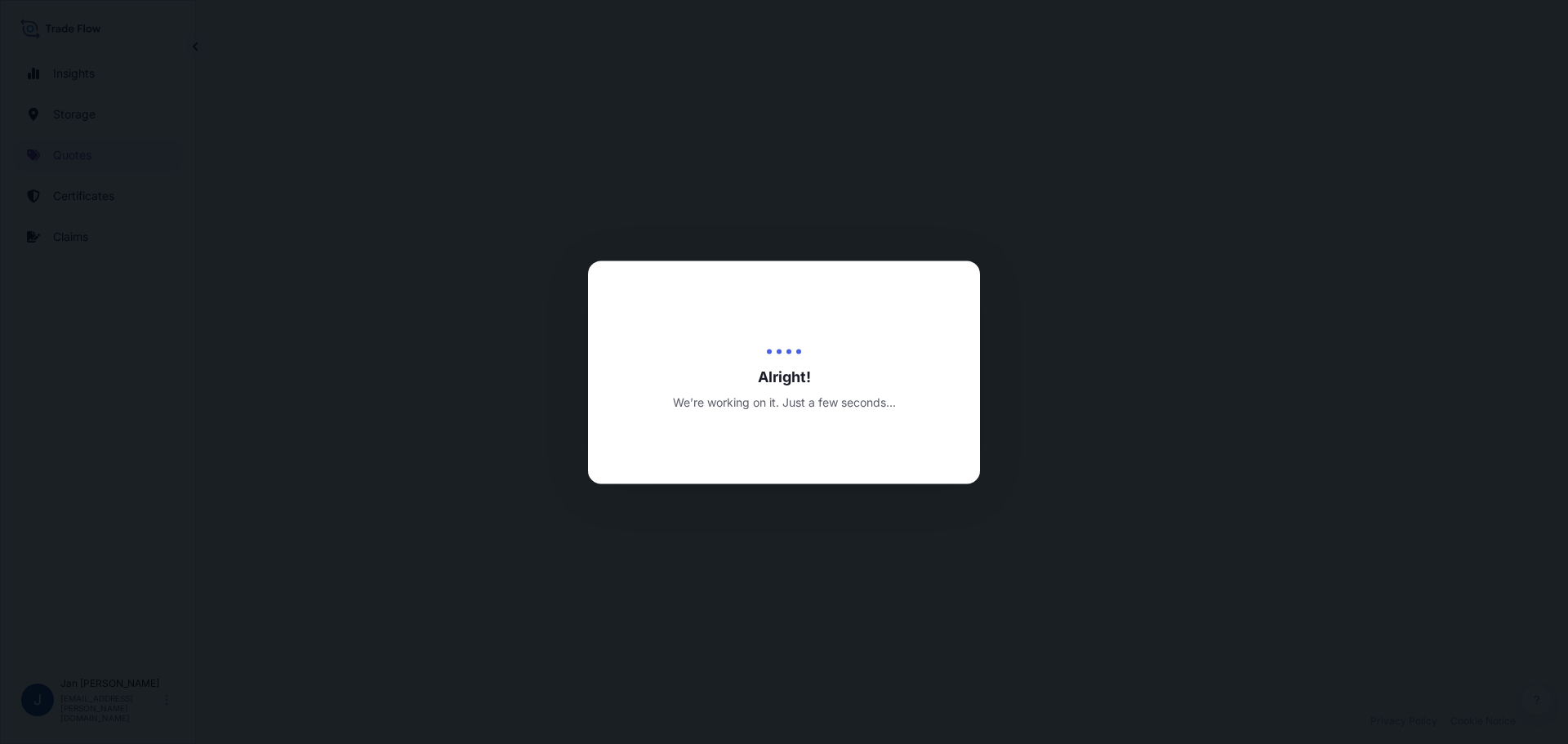
select select "Water"
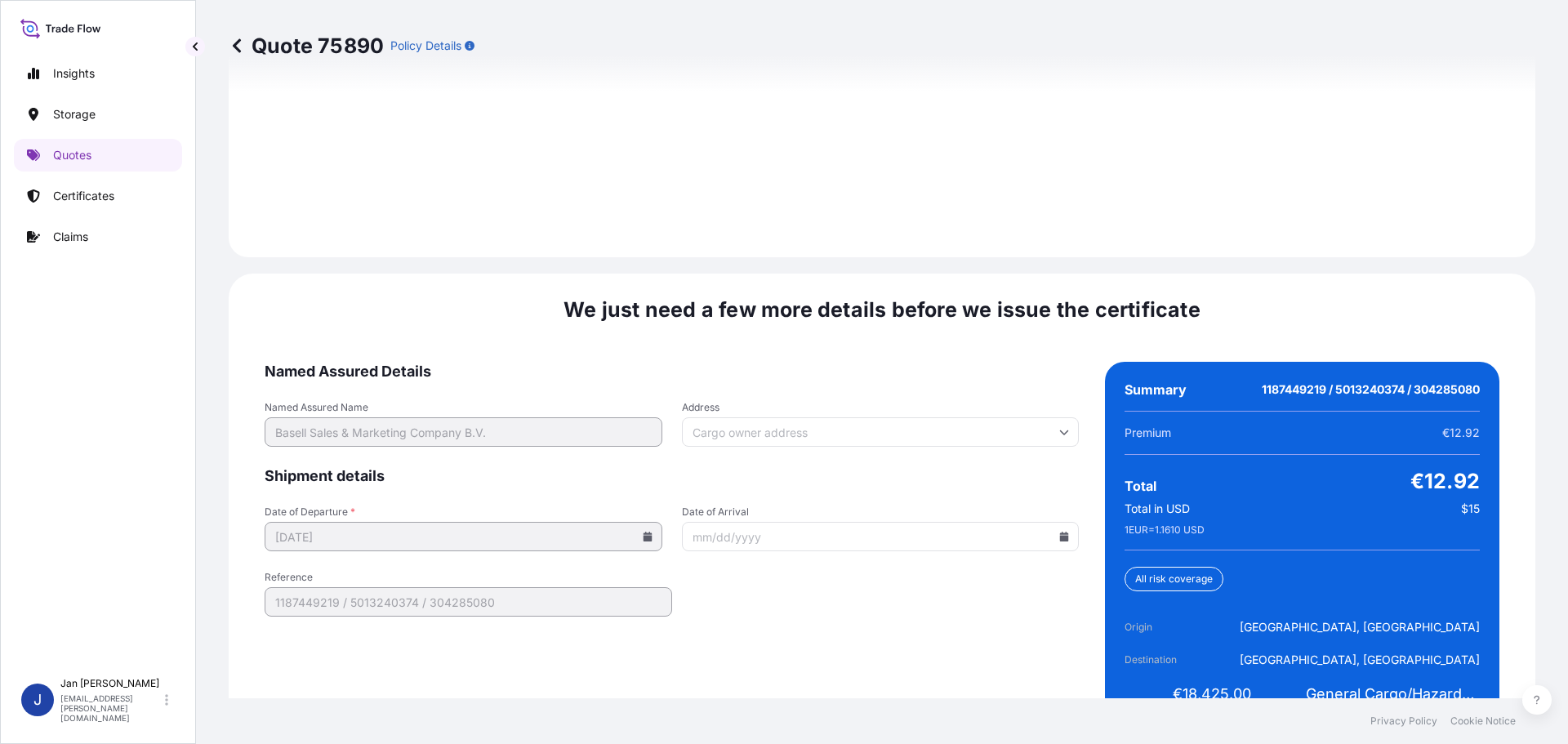
scroll to position [2372, 0]
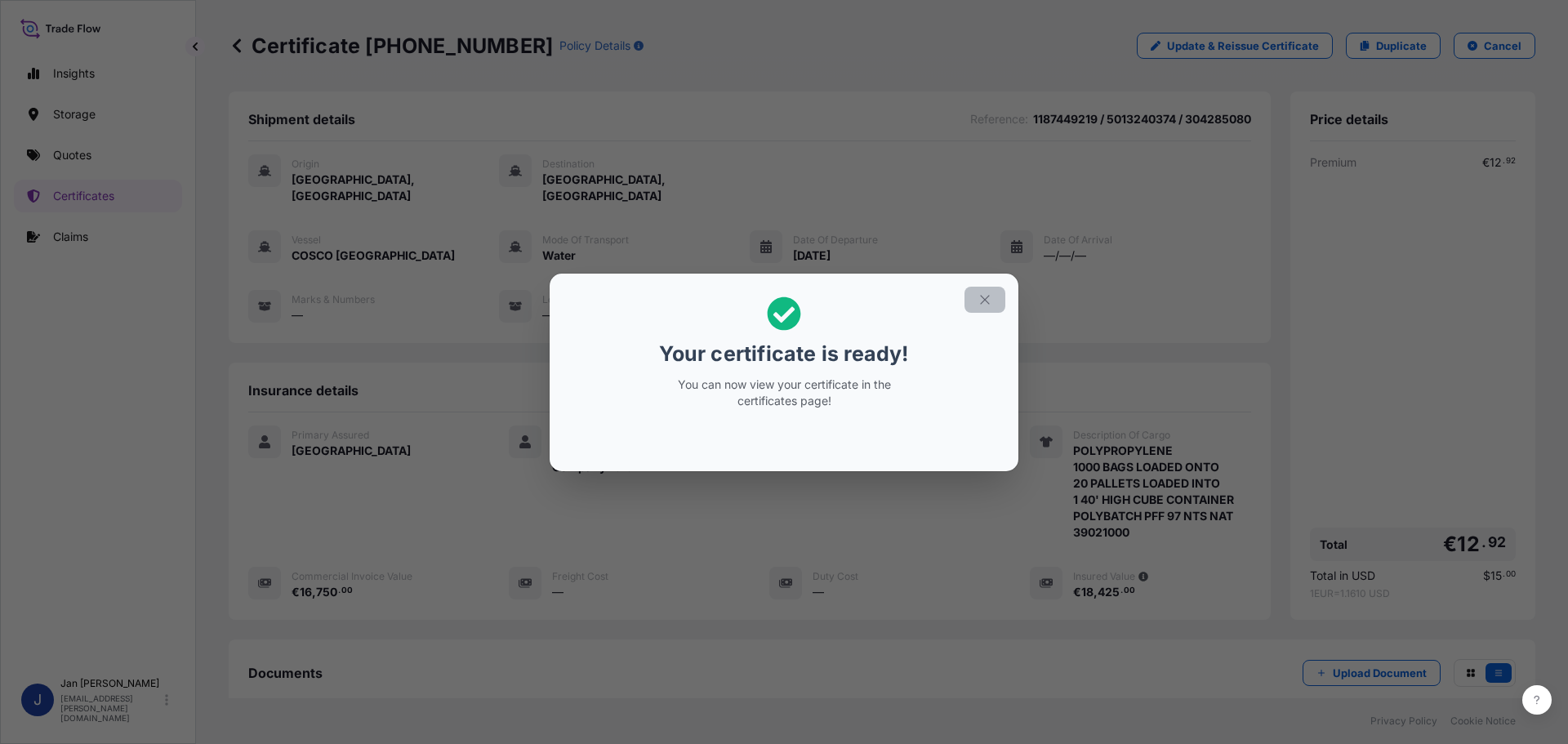
click at [985, 308] on button "button" at bounding box center [985, 299] width 41 height 26
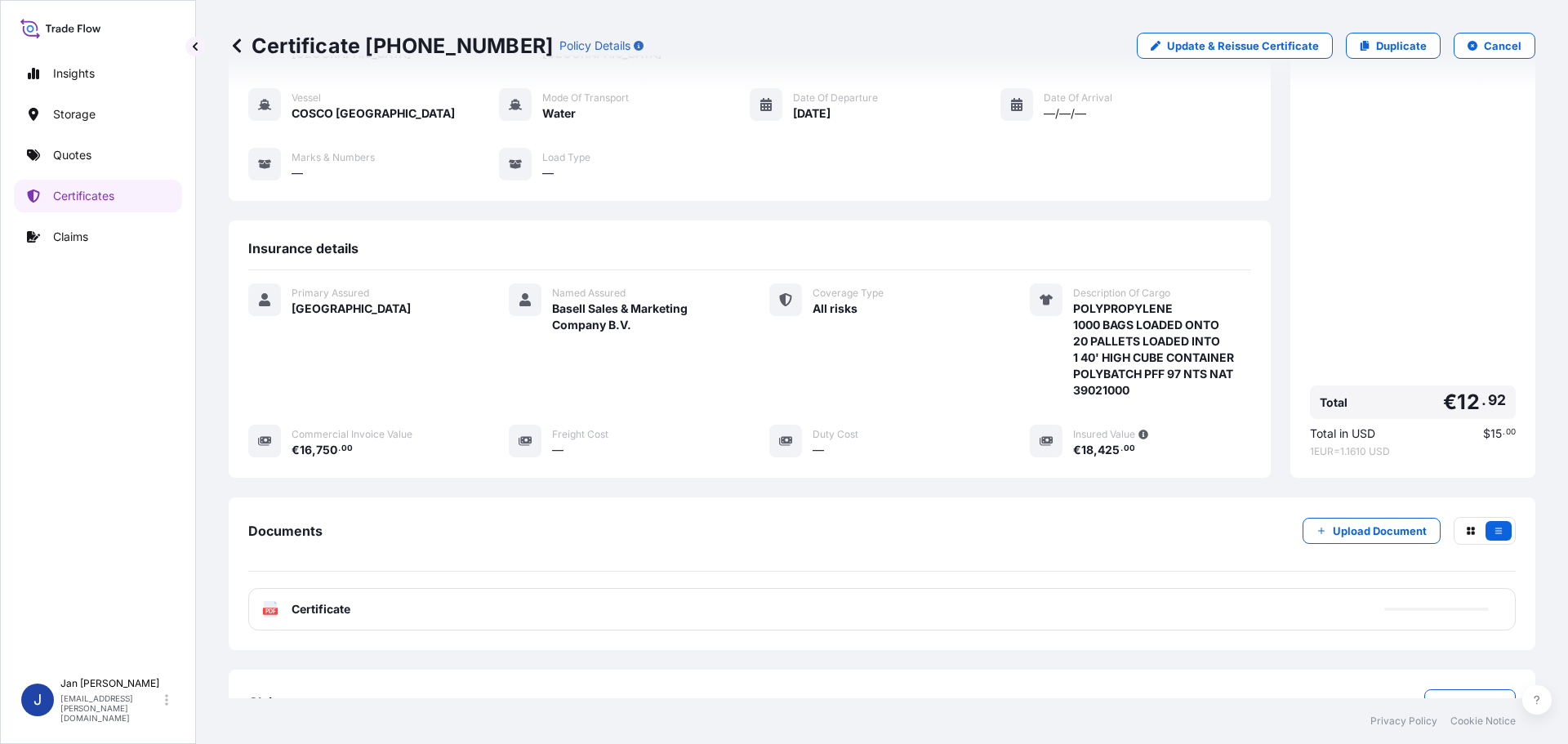
scroll to position [179, 0]
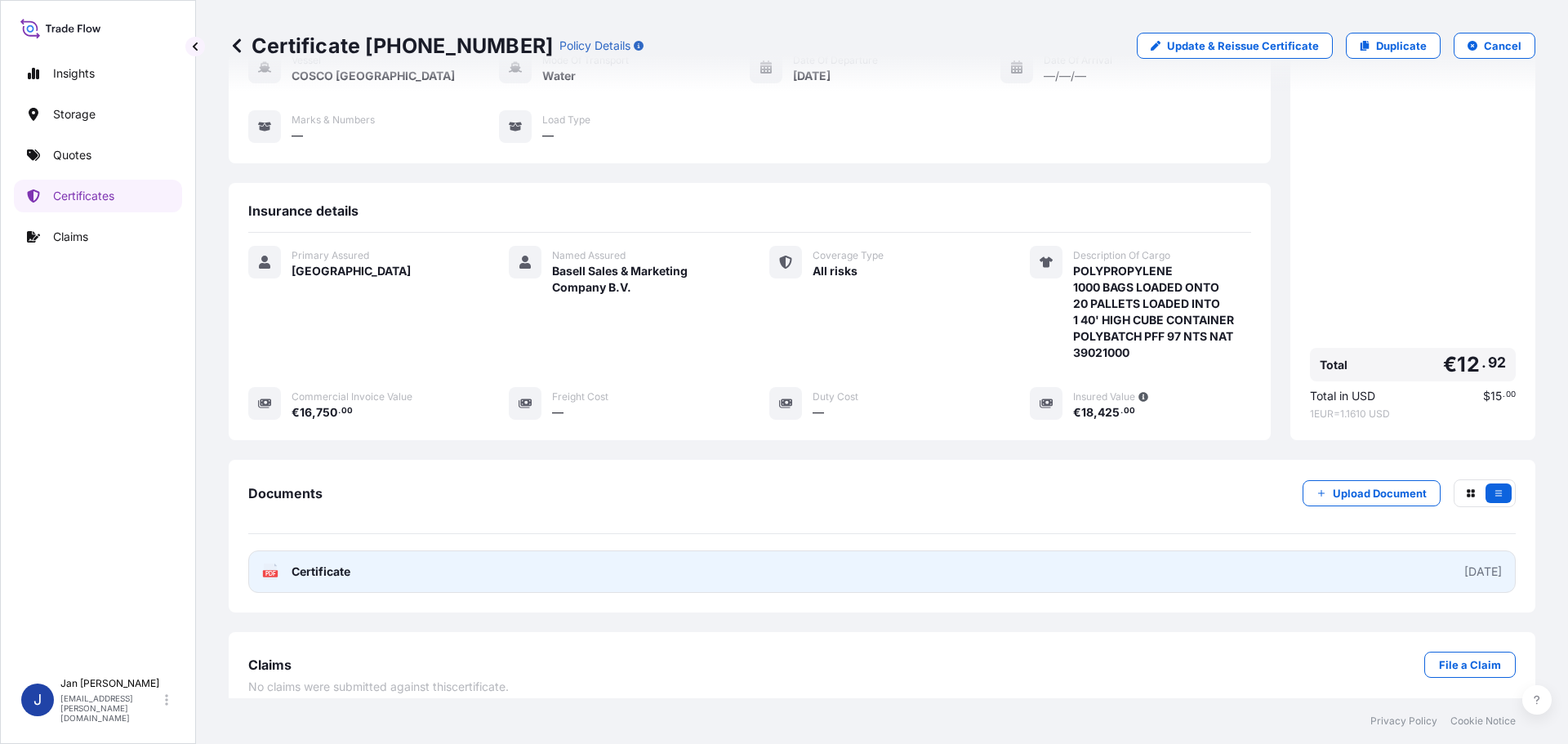
click at [287, 551] on link "PDF Certificate 2025-10-15" at bounding box center [881, 572] width 1267 height 43
